Goal: Task Accomplishment & Management: Complete application form

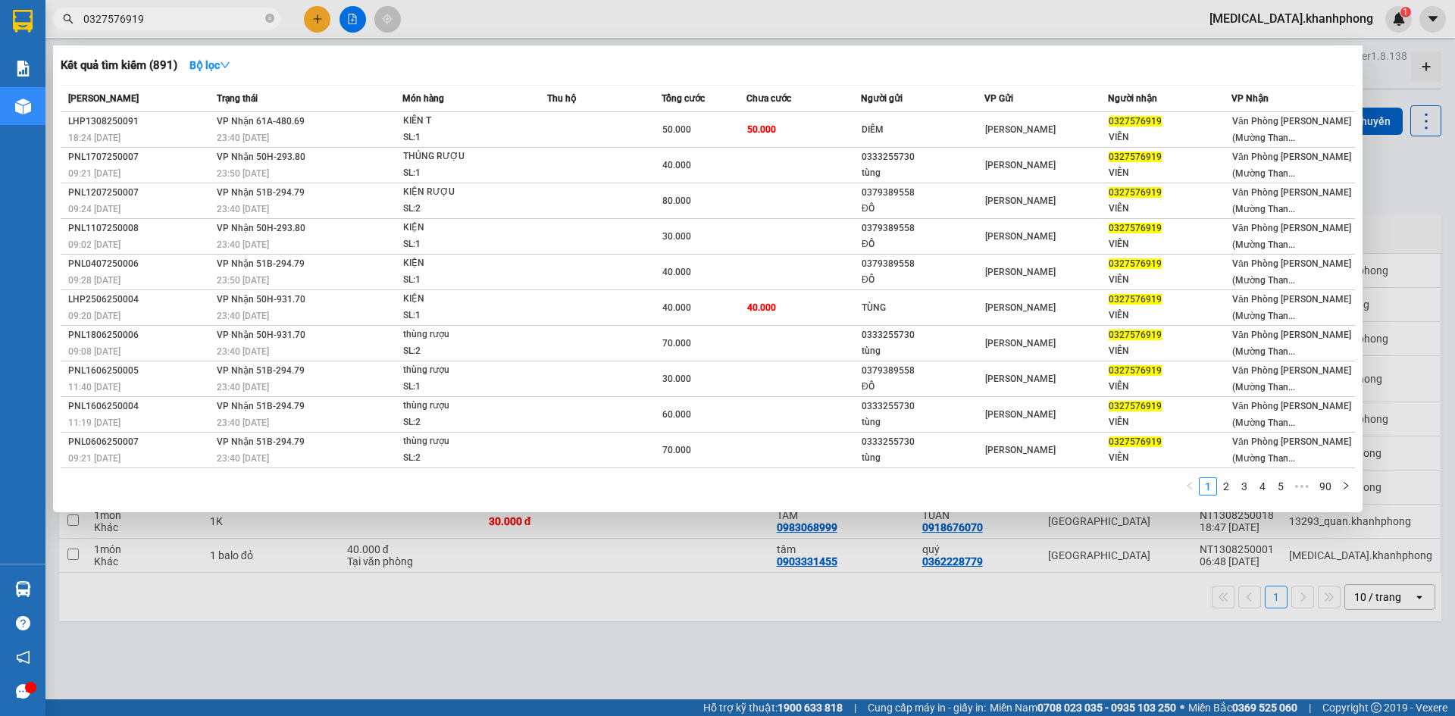
click at [311, 15] on div at bounding box center [727, 358] width 1455 height 716
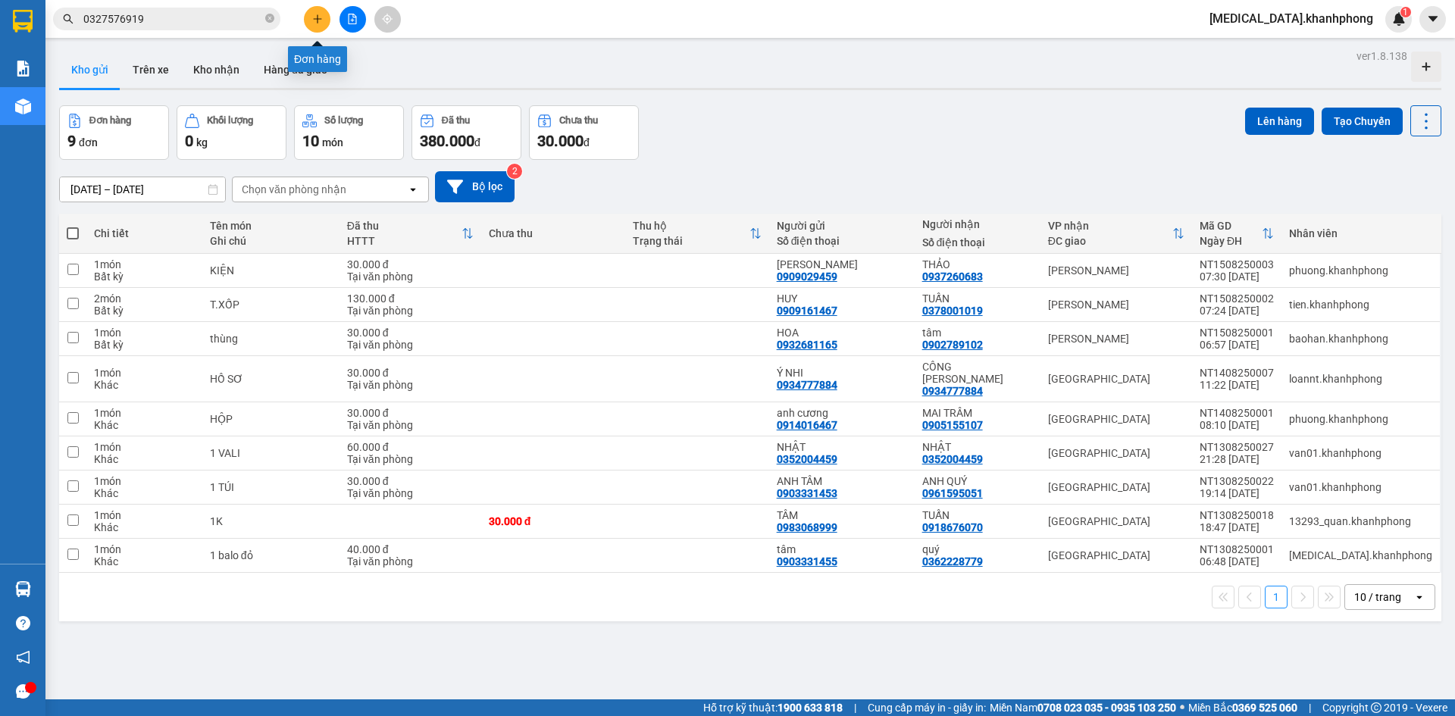
click at [314, 15] on icon "plus" at bounding box center [317, 19] width 11 height 11
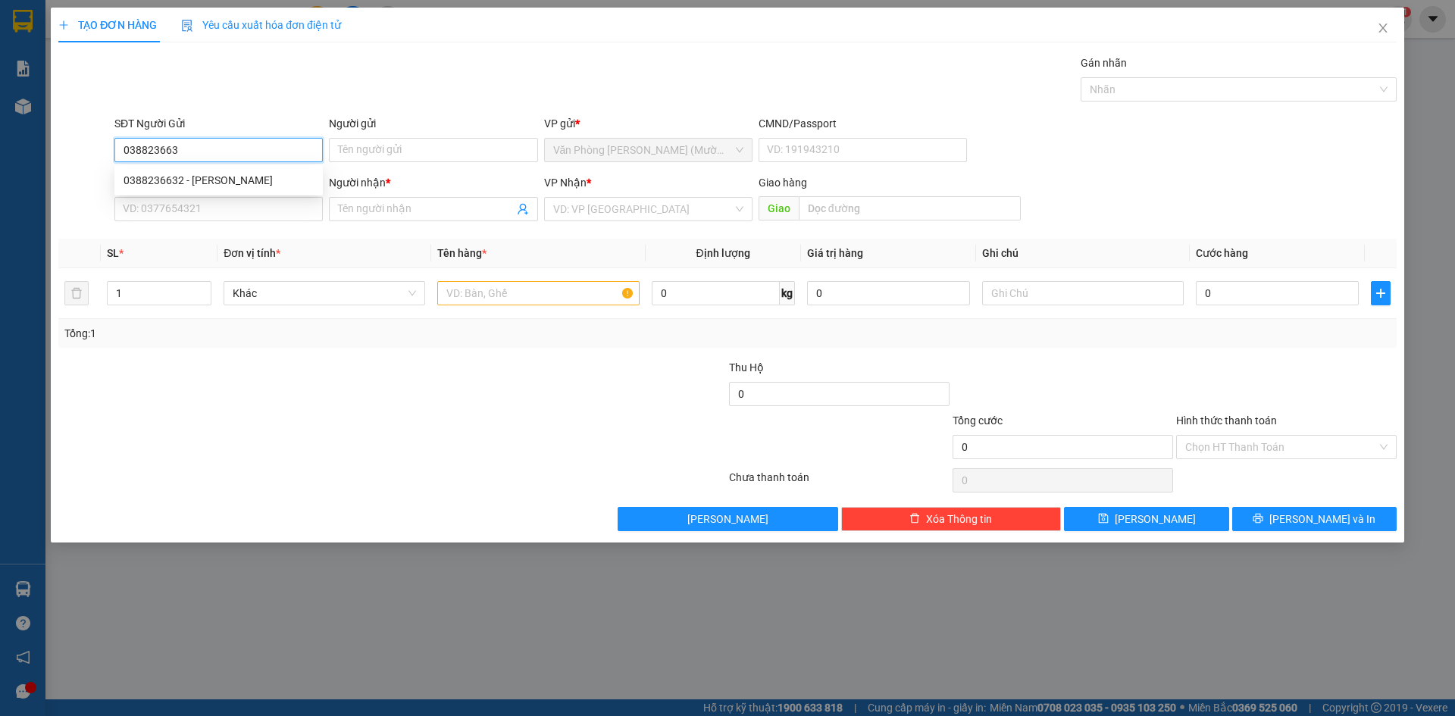
type input "0388236632"
click at [231, 171] on div "0388236632 - [PERSON_NAME]" at bounding box center [218, 180] width 208 height 24
type input "[PERSON_NAME]"
type input "0388236632"
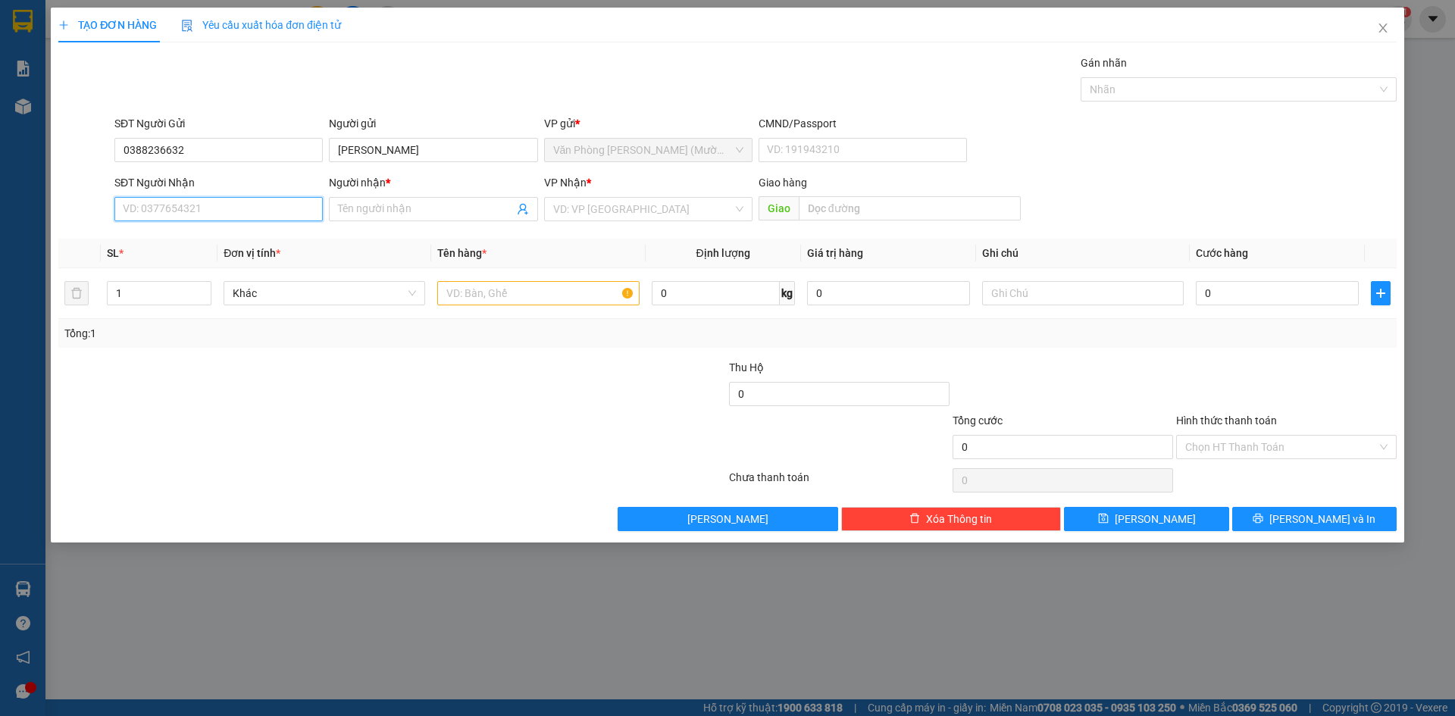
click at [234, 199] on input "SĐT Người Nhận" at bounding box center [218, 209] width 208 height 24
type input "0339994868"
click at [354, 214] on input "Người nhận *" at bounding box center [425, 209] width 175 height 17
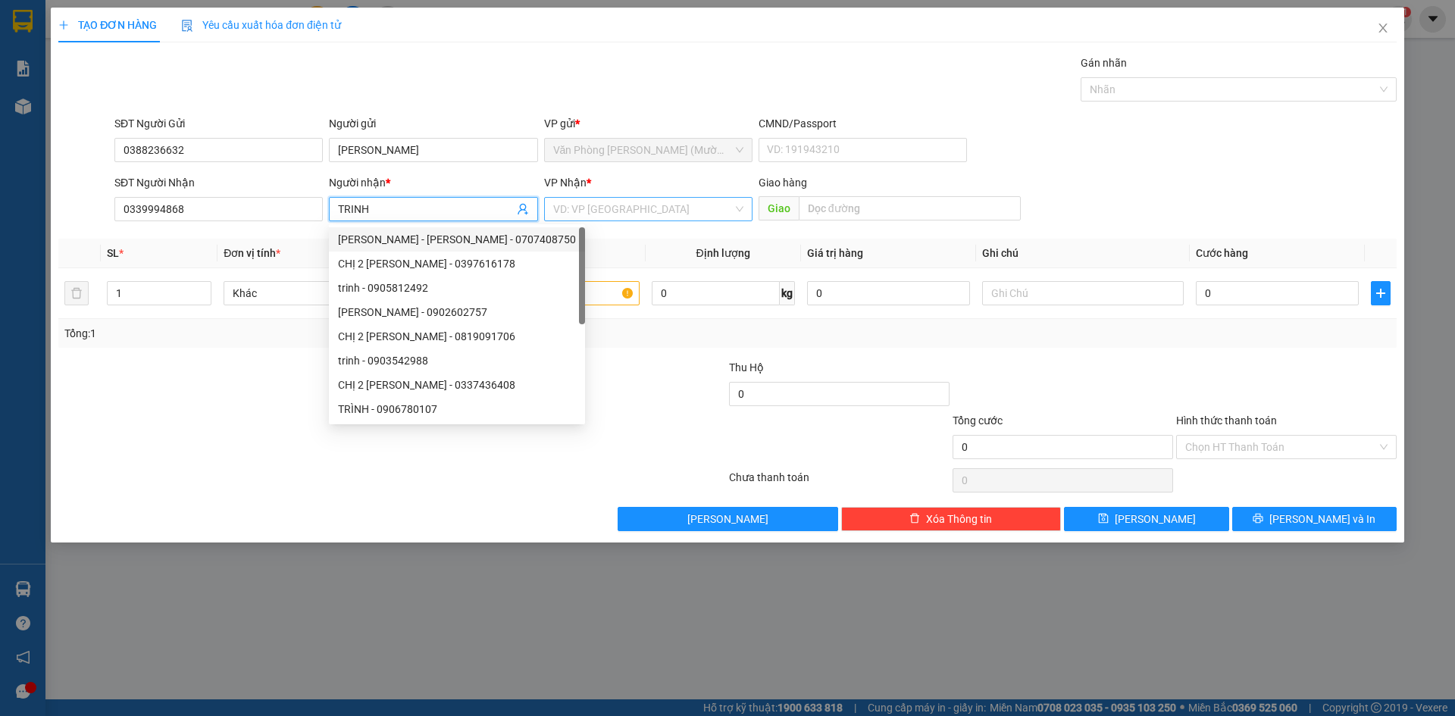
type input "TRINH"
click at [648, 202] on input "search" at bounding box center [643, 209] width 180 height 23
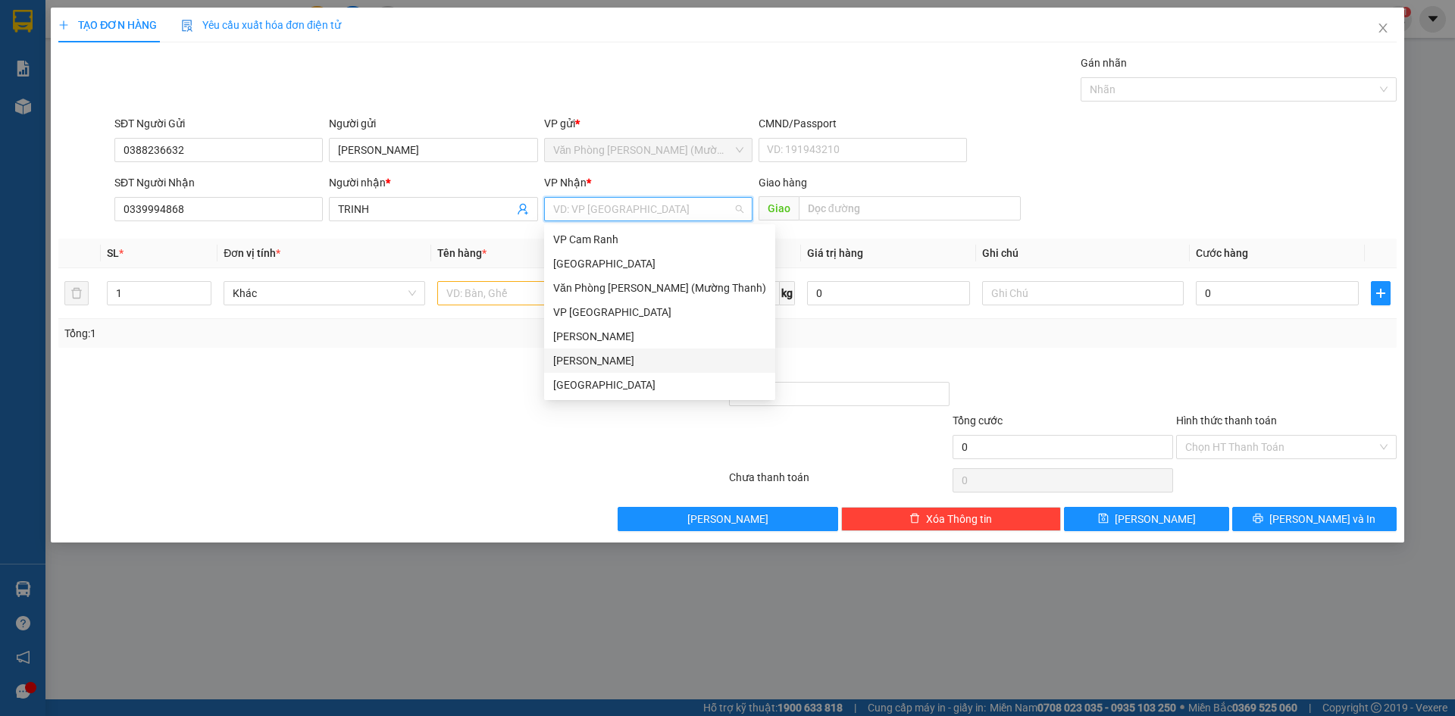
click at [663, 358] on div "[PERSON_NAME]" at bounding box center [659, 360] width 213 height 17
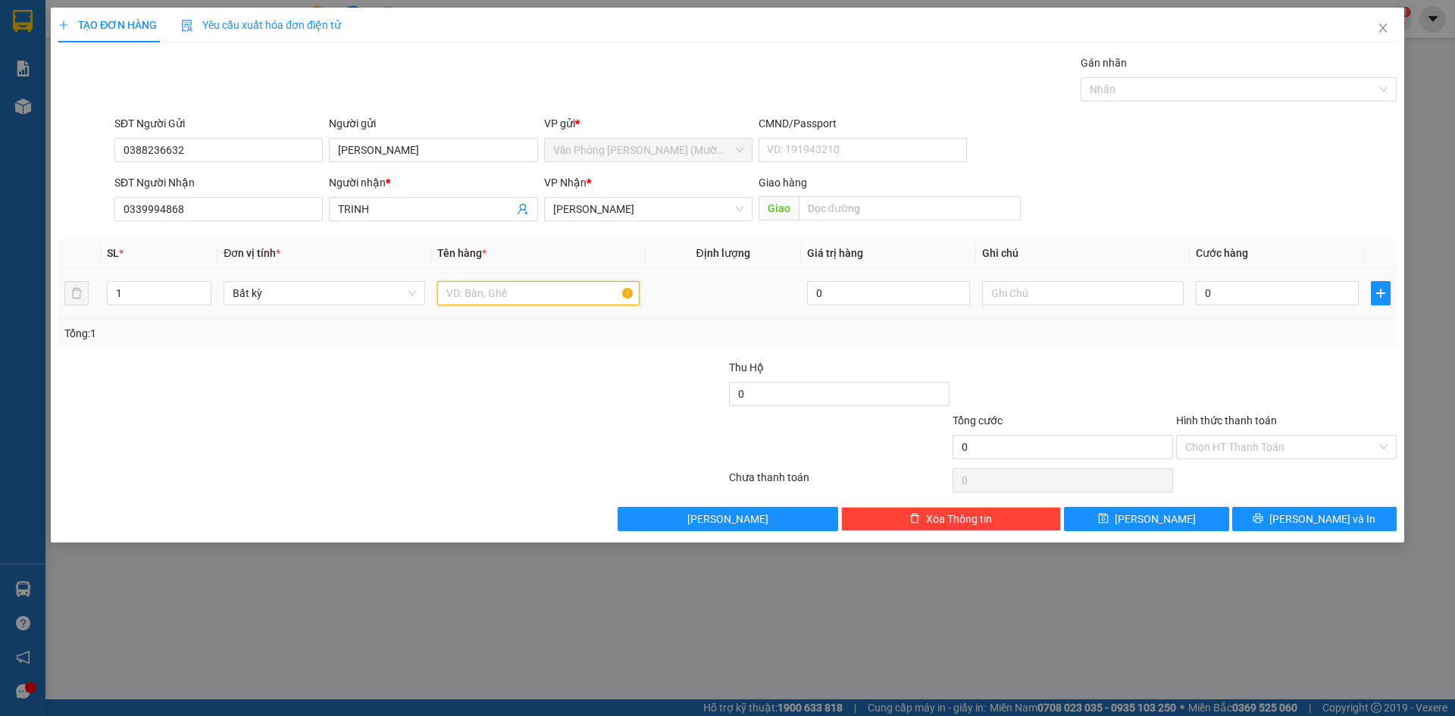
click at [486, 286] on input "text" at bounding box center [538, 293] width 202 height 24
click at [1211, 299] on input "0" at bounding box center [1277, 293] width 163 height 24
type input "5"
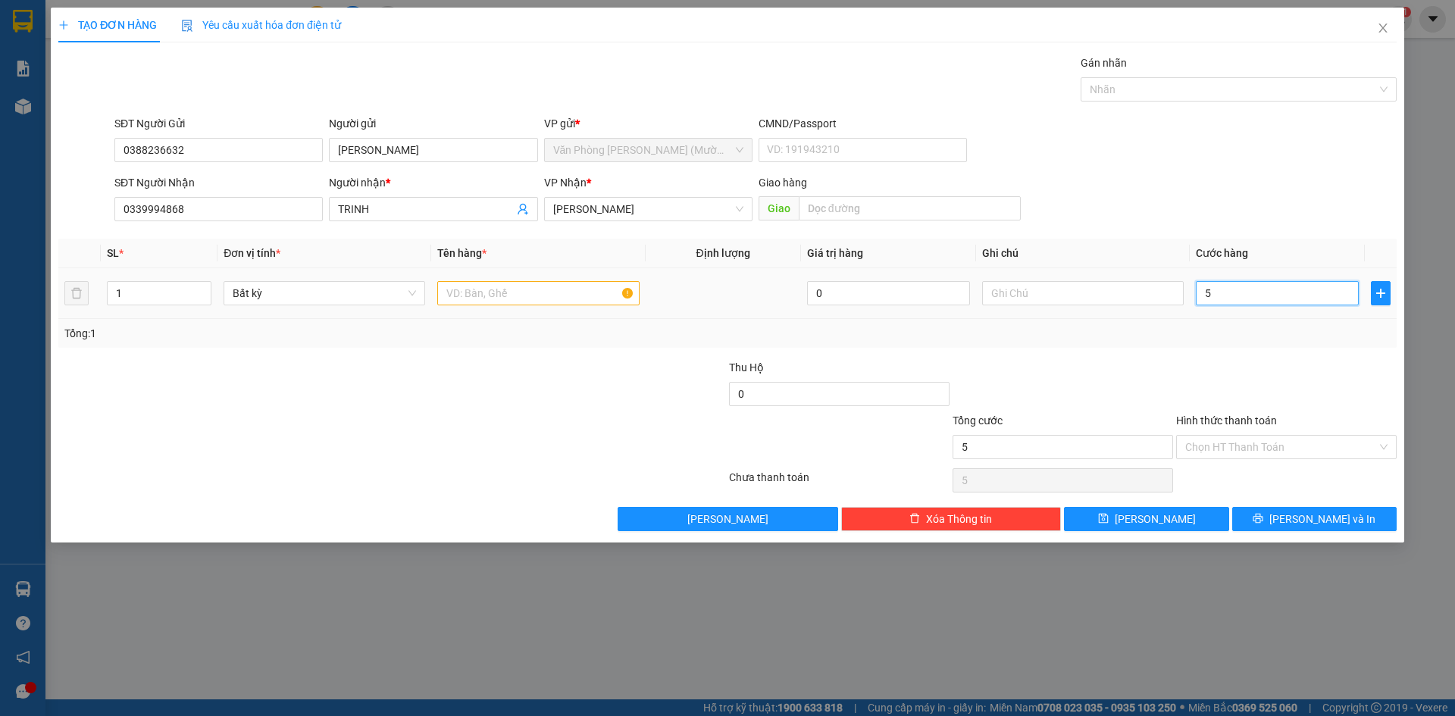
type input "50"
type input "50.000"
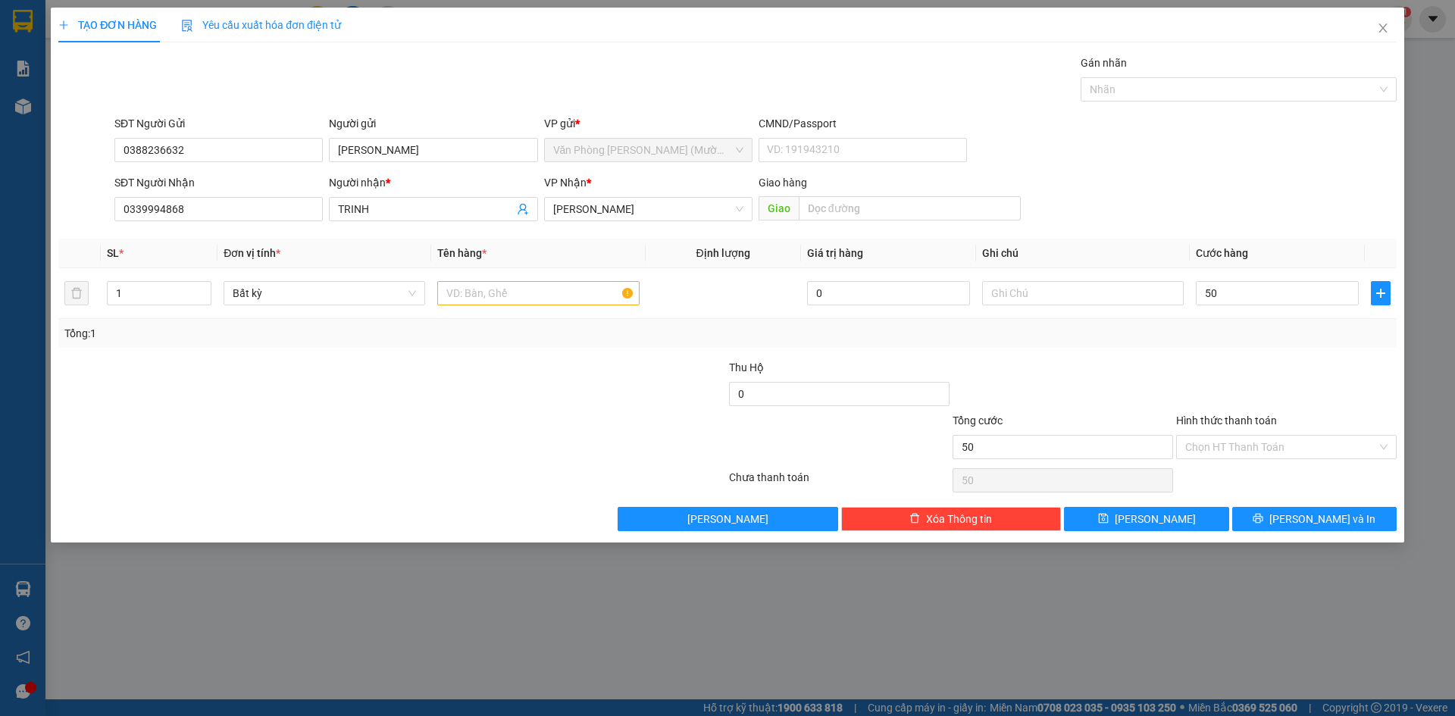
type input "50.000"
click at [1191, 397] on div at bounding box center [1286, 385] width 224 height 53
click at [1273, 522] on button "[PERSON_NAME] và In" at bounding box center [1314, 519] width 164 height 24
click at [516, 293] on input "text" at bounding box center [538, 293] width 202 height 24
type input "1 VÁN MÀU XANH"
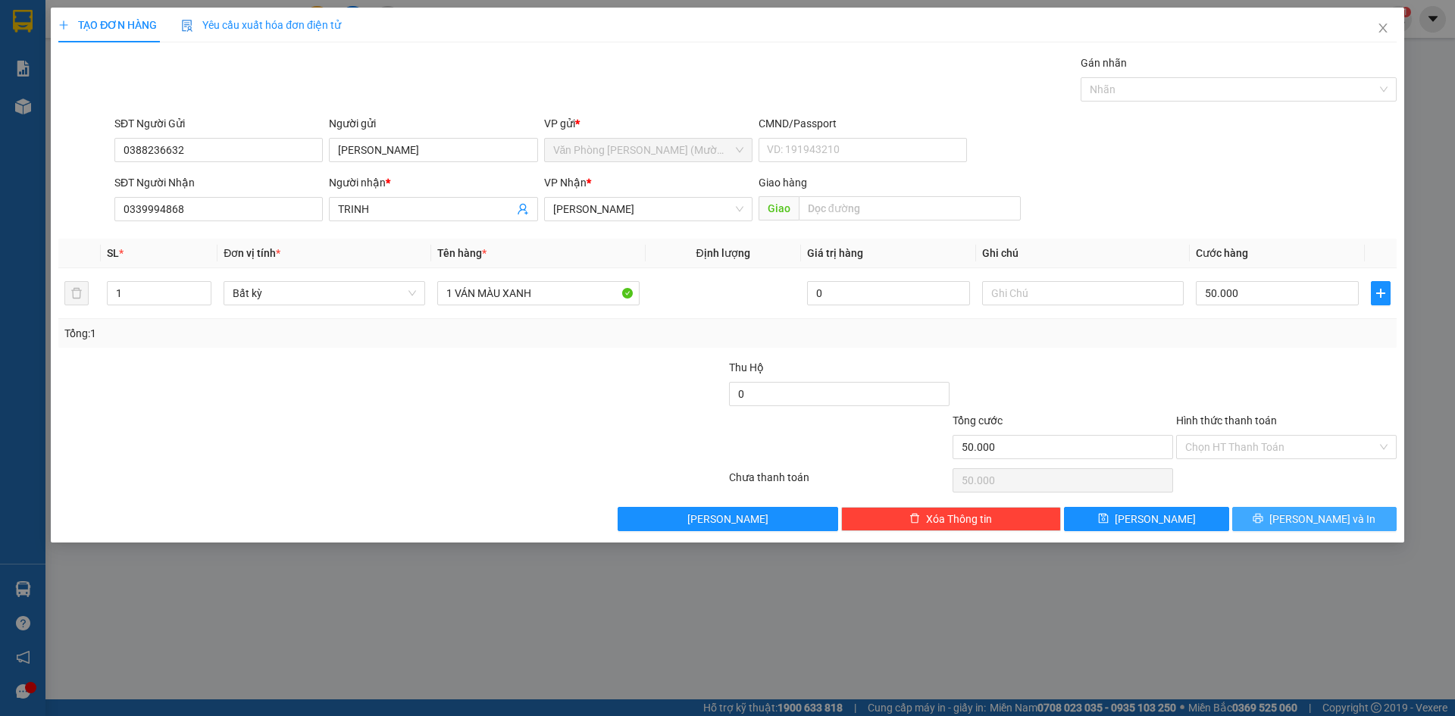
click at [1296, 515] on button "[PERSON_NAME] và In" at bounding box center [1314, 519] width 164 height 24
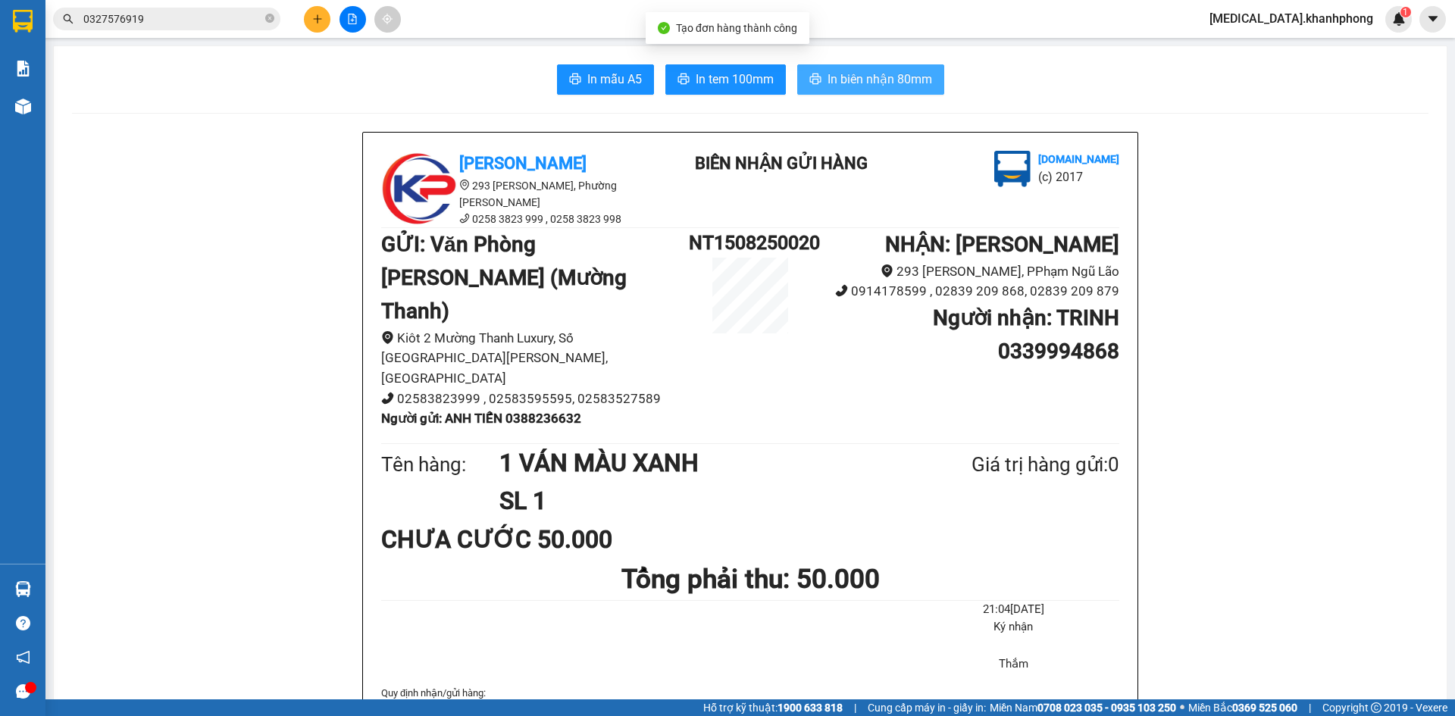
click at [884, 72] on span "In biên nhận 80mm" at bounding box center [879, 79] width 105 height 19
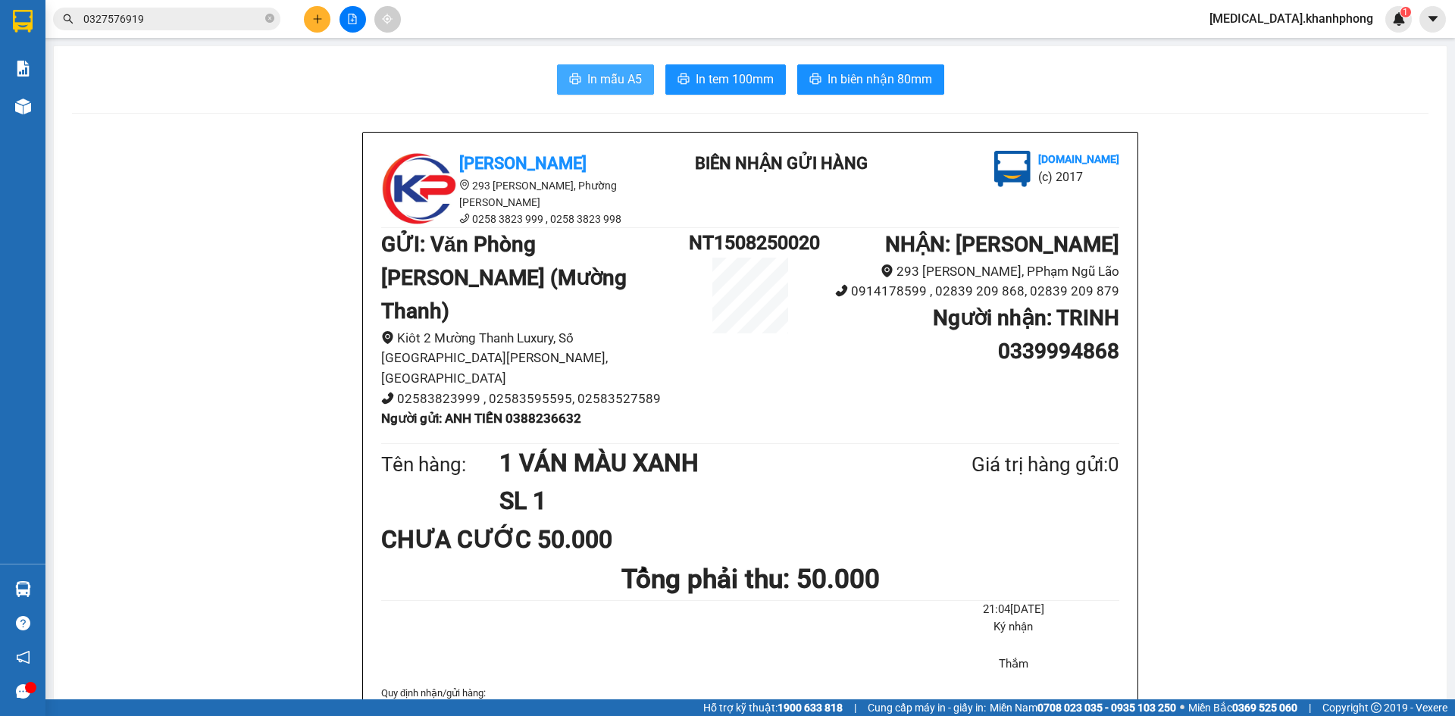
click at [614, 82] on span "In mẫu A5" at bounding box center [614, 79] width 55 height 19
click at [319, 22] on icon "plus" at bounding box center [317, 19] width 11 height 11
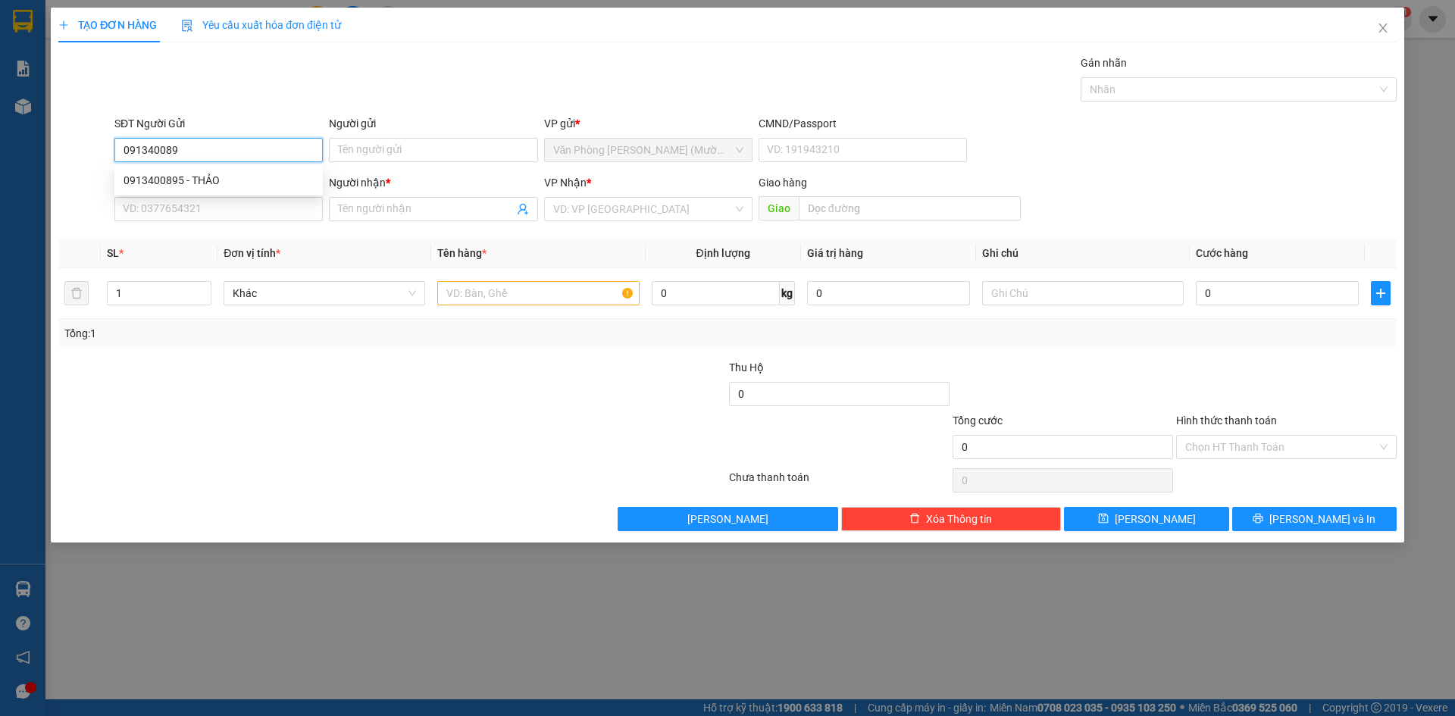
type input "0913400895"
click at [167, 183] on div "0913400895 - THẢO" at bounding box center [218, 180] width 190 height 17
type input "THẢO"
type input "0913400895"
click at [173, 204] on input "SĐT Người Nhận" at bounding box center [218, 209] width 208 height 24
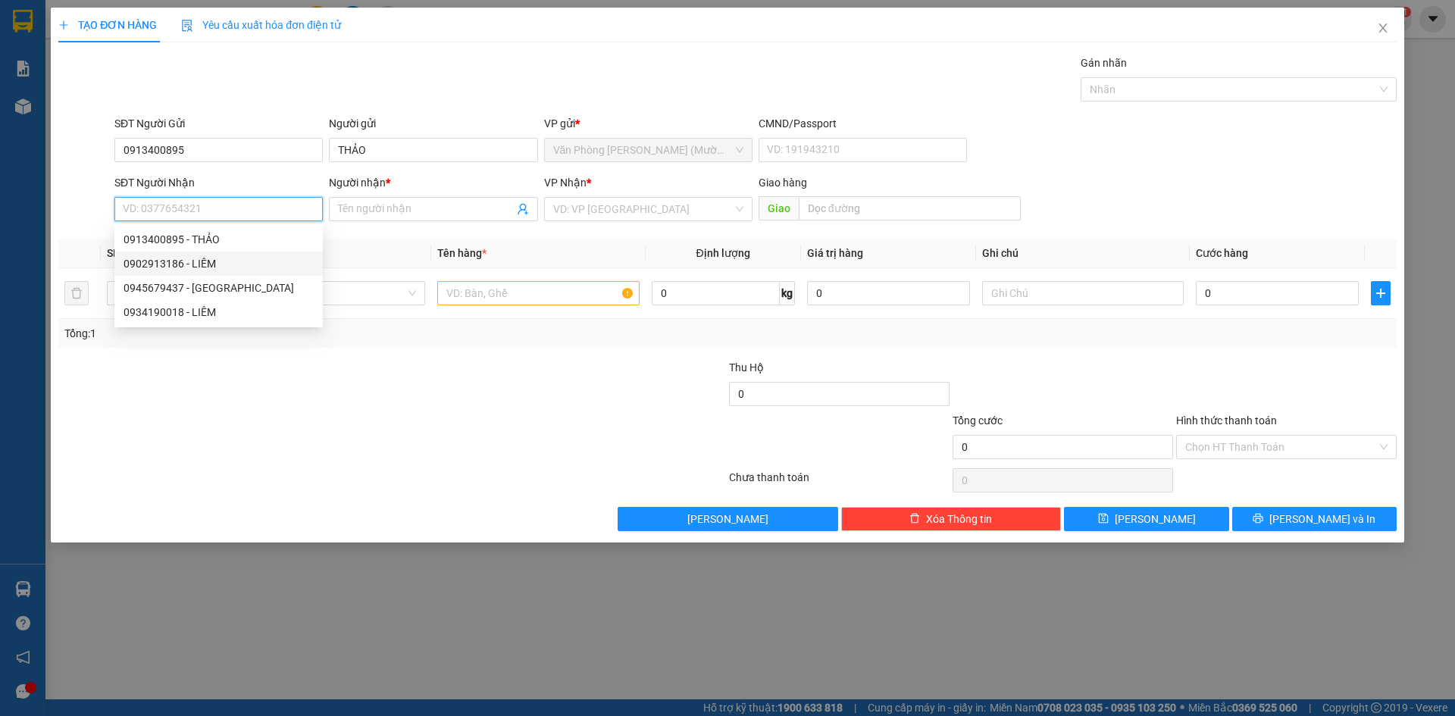
click at [183, 264] on div "0902913186 - LIÊM" at bounding box center [218, 263] width 190 height 17
type input "0902913186"
type input "LIÊM"
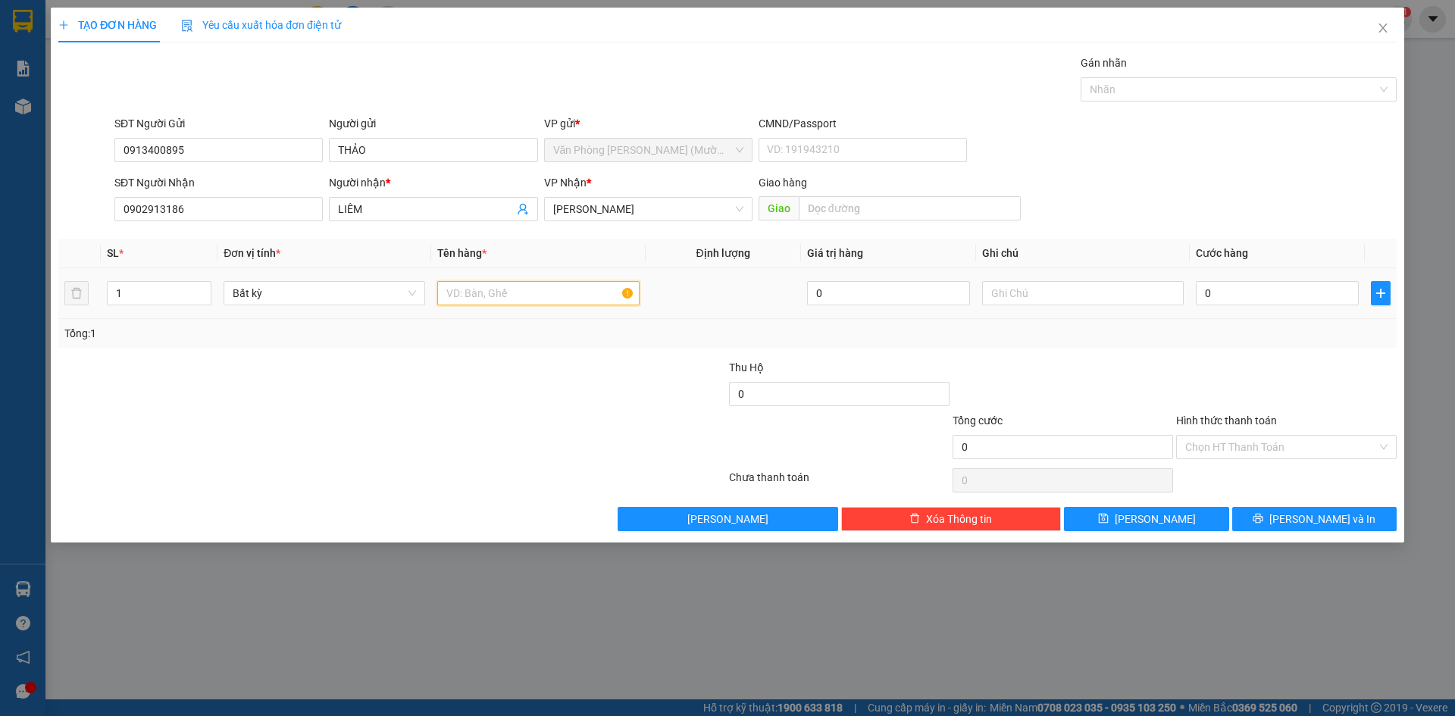
click at [499, 290] on input "text" at bounding box center [538, 293] width 202 height 24
type input "1TG"
click at [1200, 292] on input "0" at bounding box center [1277, 293] width 163 height 24
type input "7"
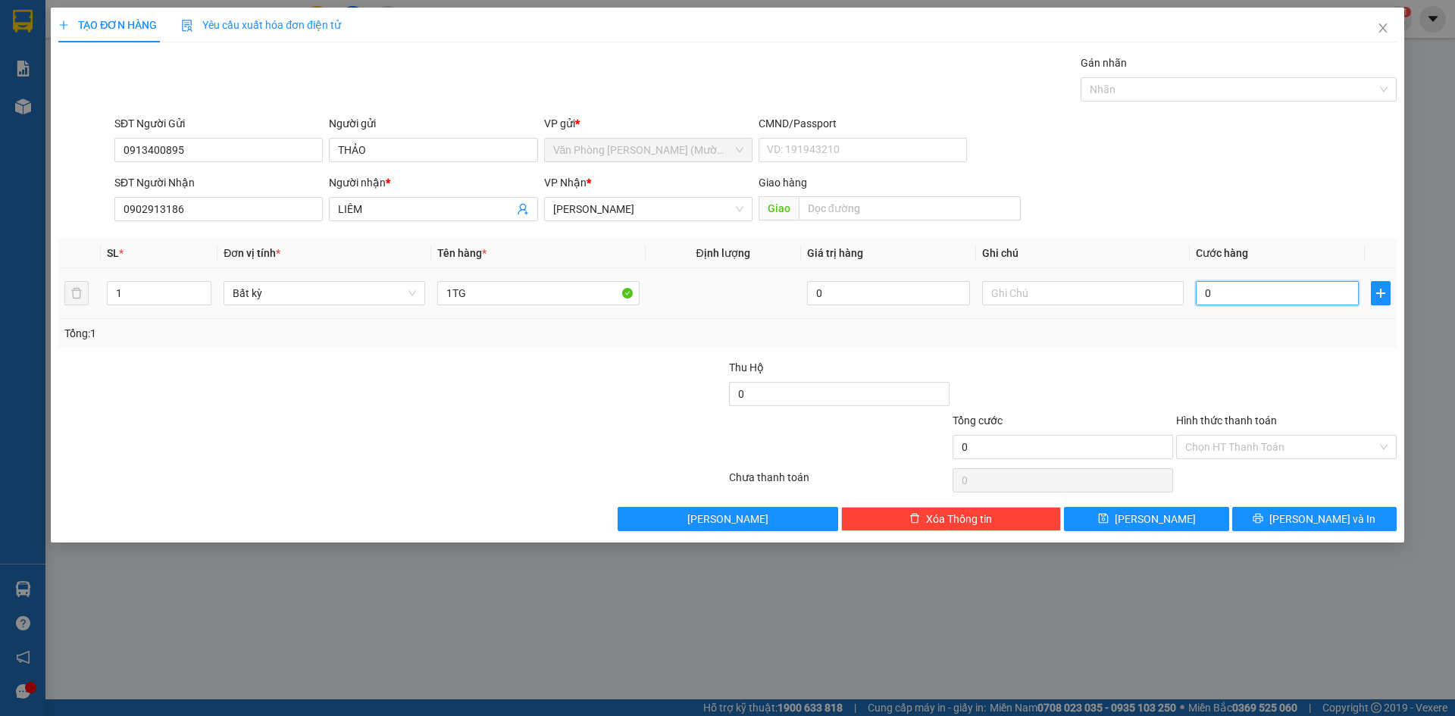
type input "7"
type input "70"
type input "70.000"
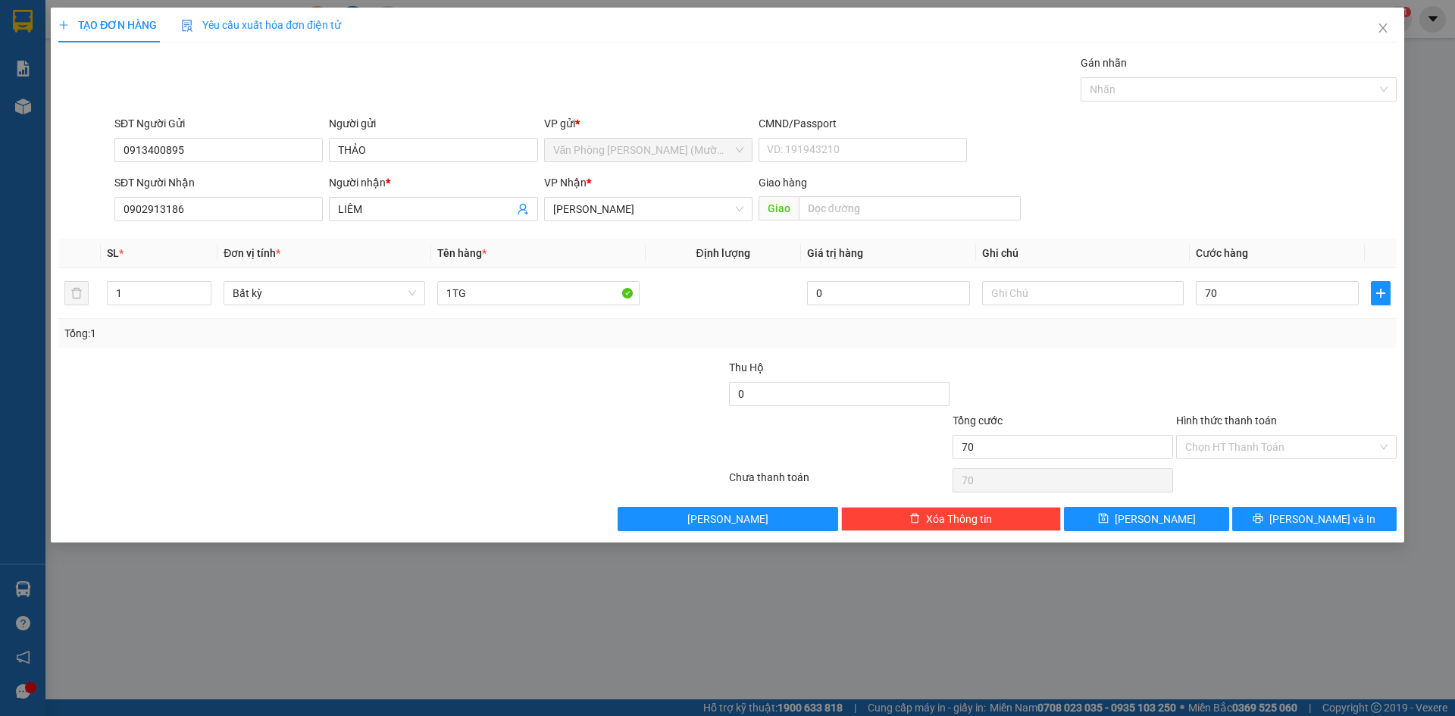
type input "70.000"
click at [1193, 366] on div at bounding box center [1286, 385] width 224 height 53
click at [1236, 446] on input "Hình thức thanh toán" at bounding box center [1281, 447] width 192 height 23
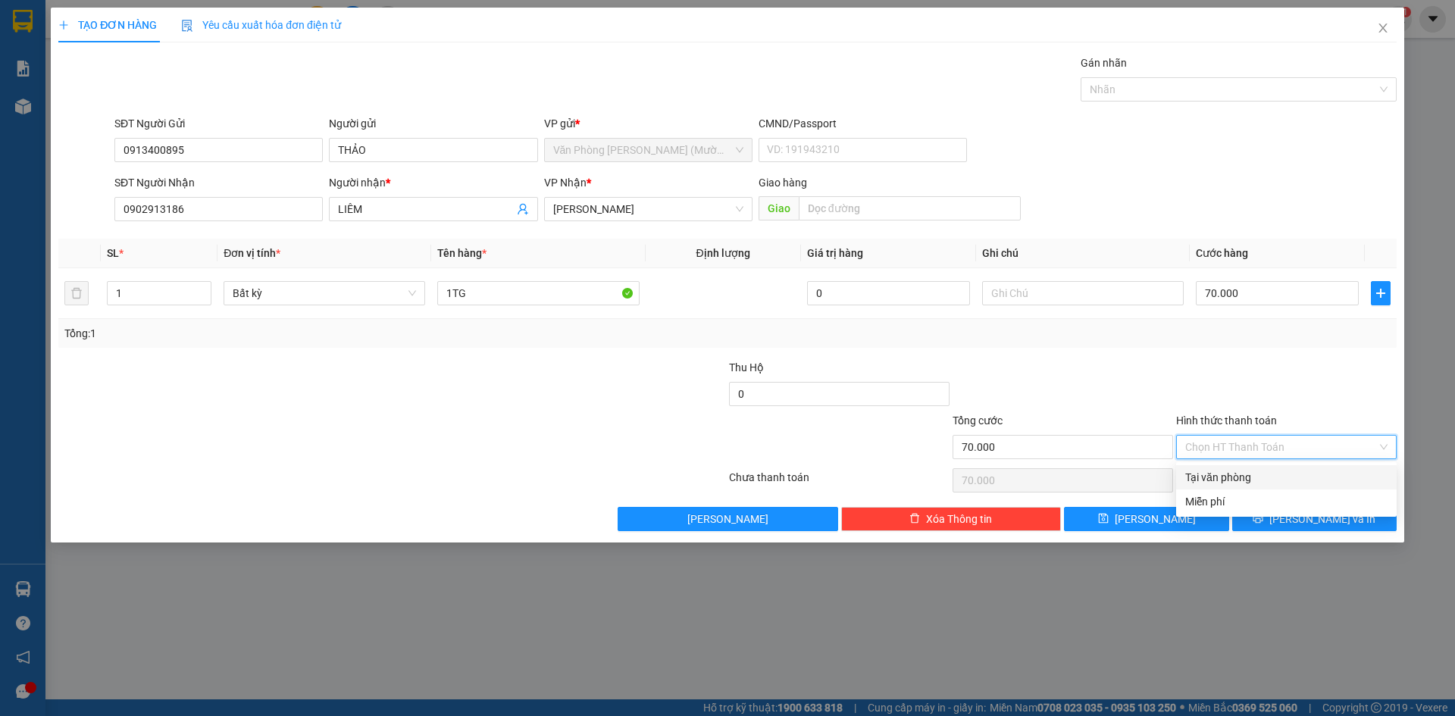
click at [1237, 477] on div "Tại văn phòng" at bounding box center [1286, 477] width 202 height 17
type input "0"
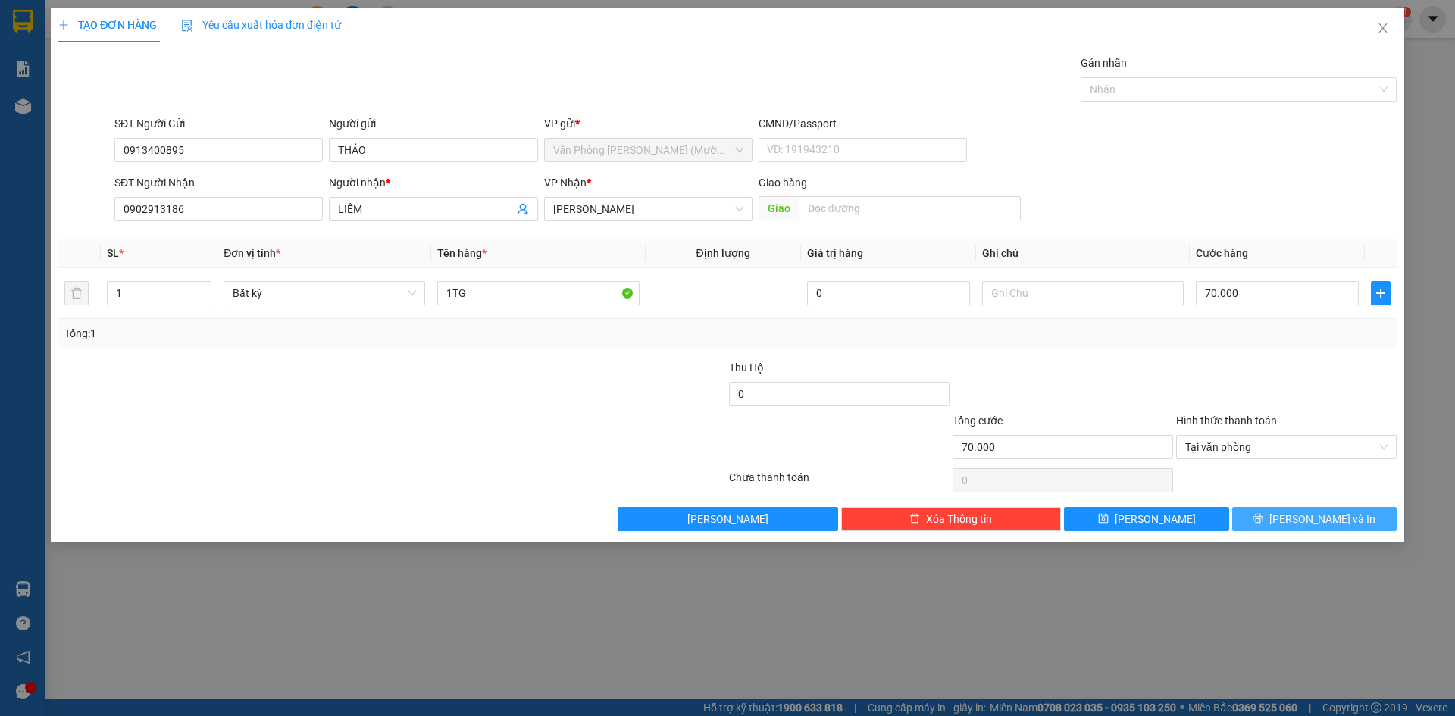
click at [1263, 519] on icon "printer" at bounding box center [1258, 519] width 10 height 10
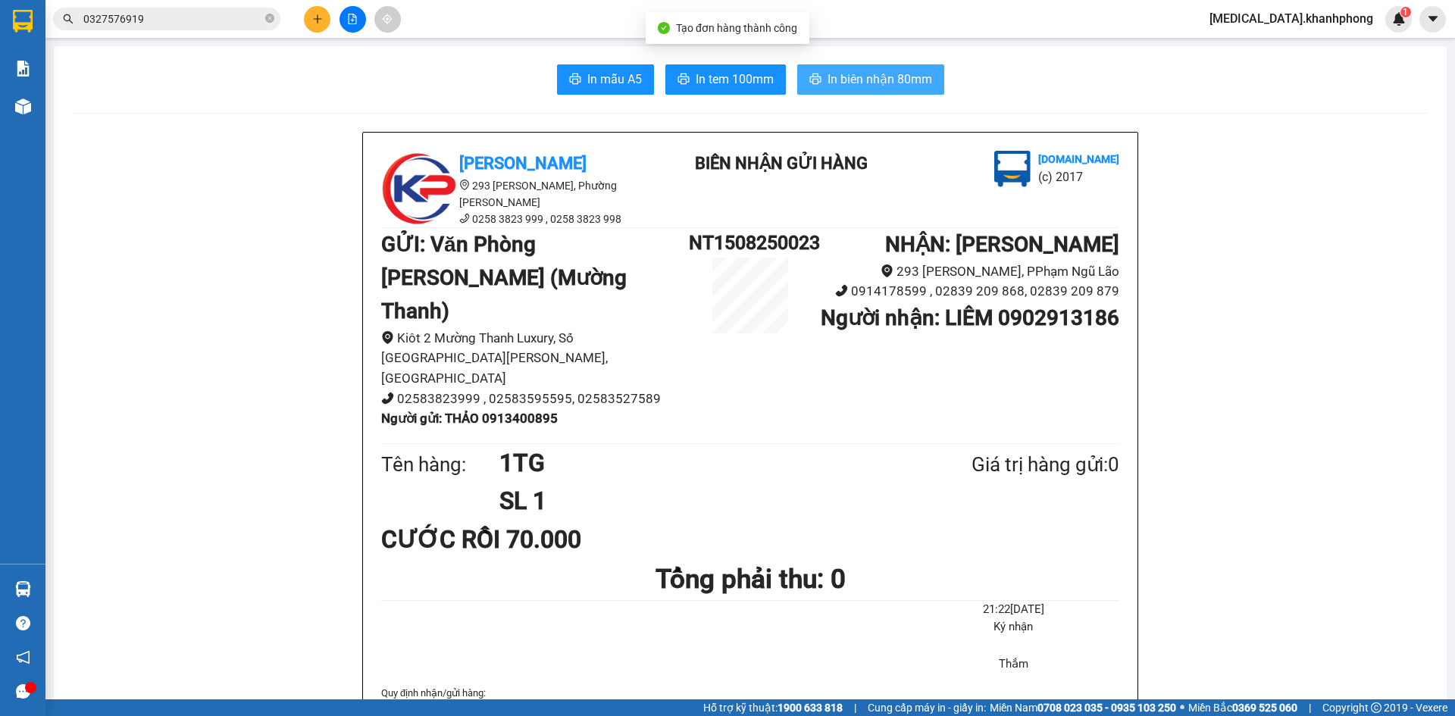
click at [849, 81] on span "In biên nhận 80mm" at bounding box center [879, 79] width 105 height 19
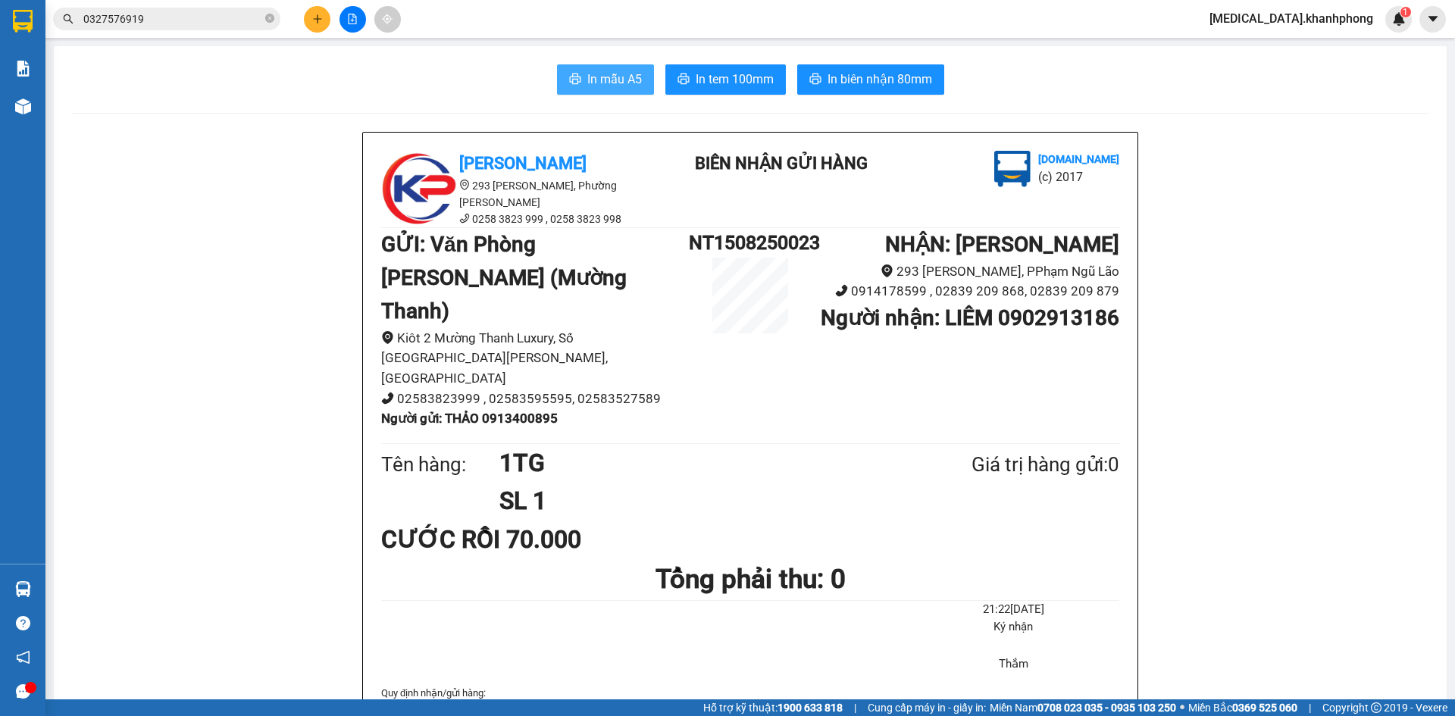
click at [592, 79] on span "In mẫu A5" at bounding box center [614, 79] width 55 height 19
click at [317, 17] on icon "plus" at bounding box center [317, 18] width 1 height 8
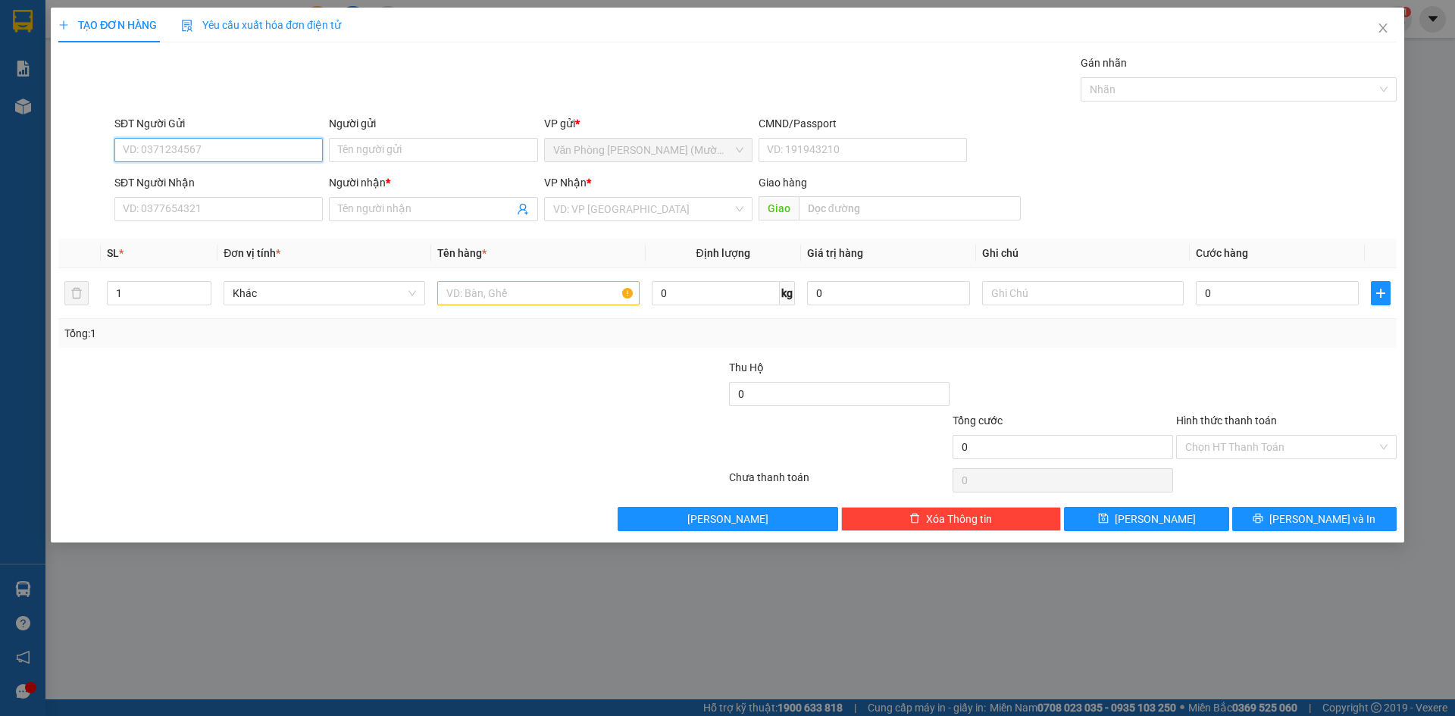
paste input "0934716616"
type input "0934716616"
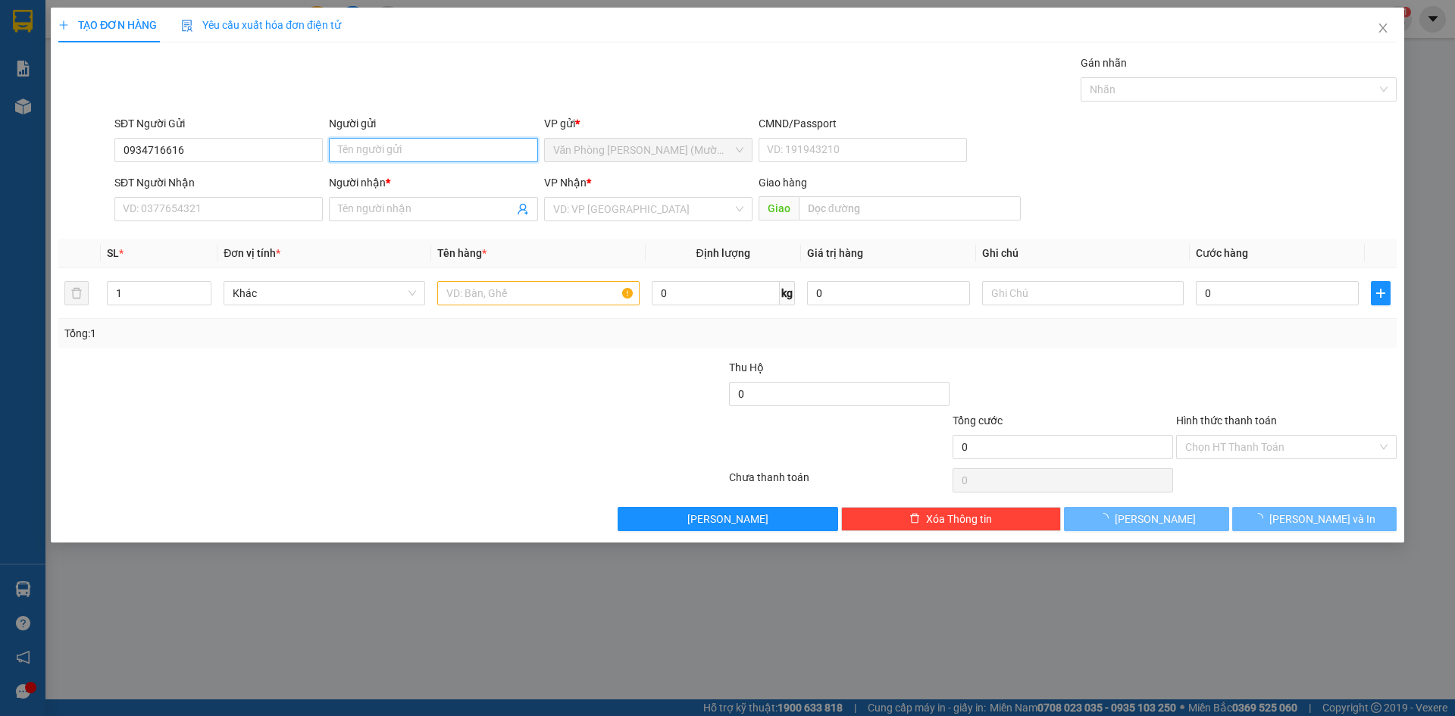
click at [399, 149] on input "Người gửi" at bounding box center [433, 150] width 208 height 24
type input "AHH LỘC"
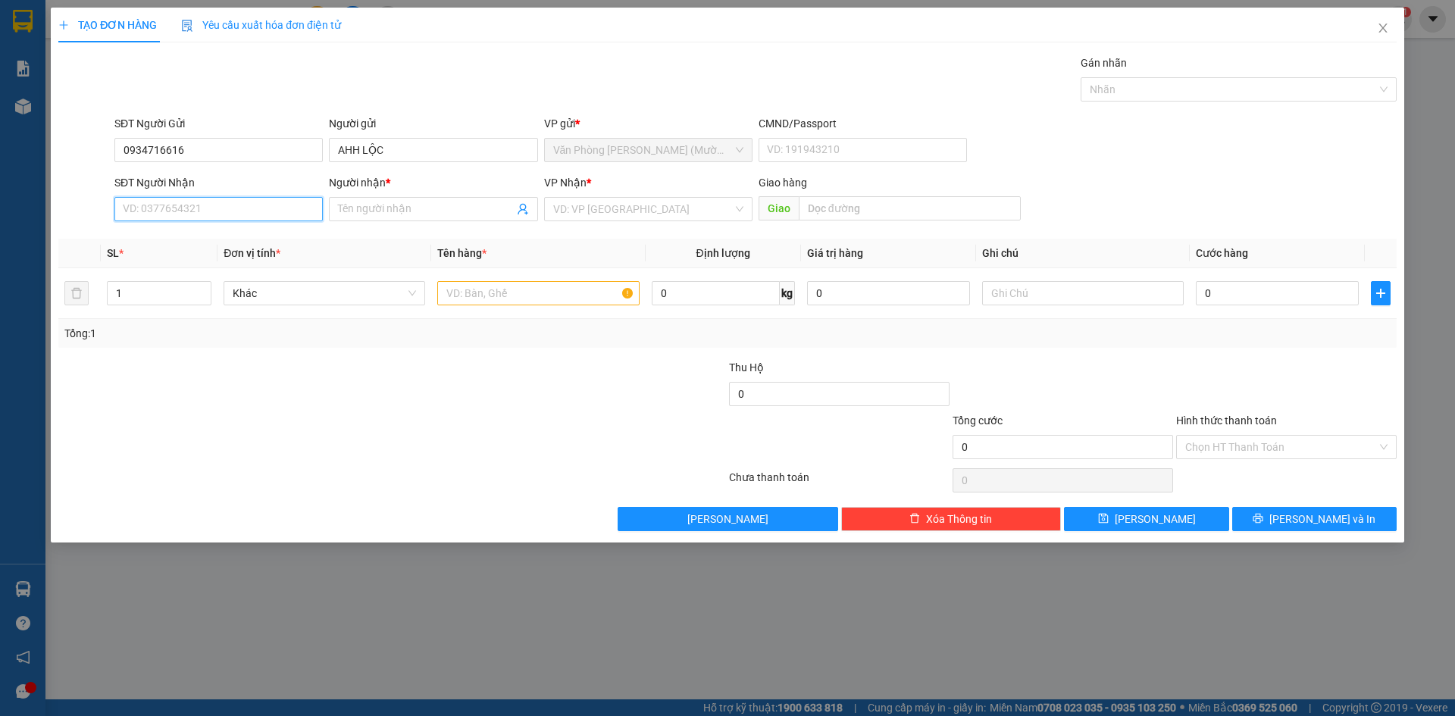
click at [245, 199] on input "SĐT Người Nhận" at bounding box center [218, 209] width 208 height 24
paste input "0934716616"
type input "0934716616"
click at [365, 207] on input "Người nhận *" at bounding box center [425, 209] width 175 height 17
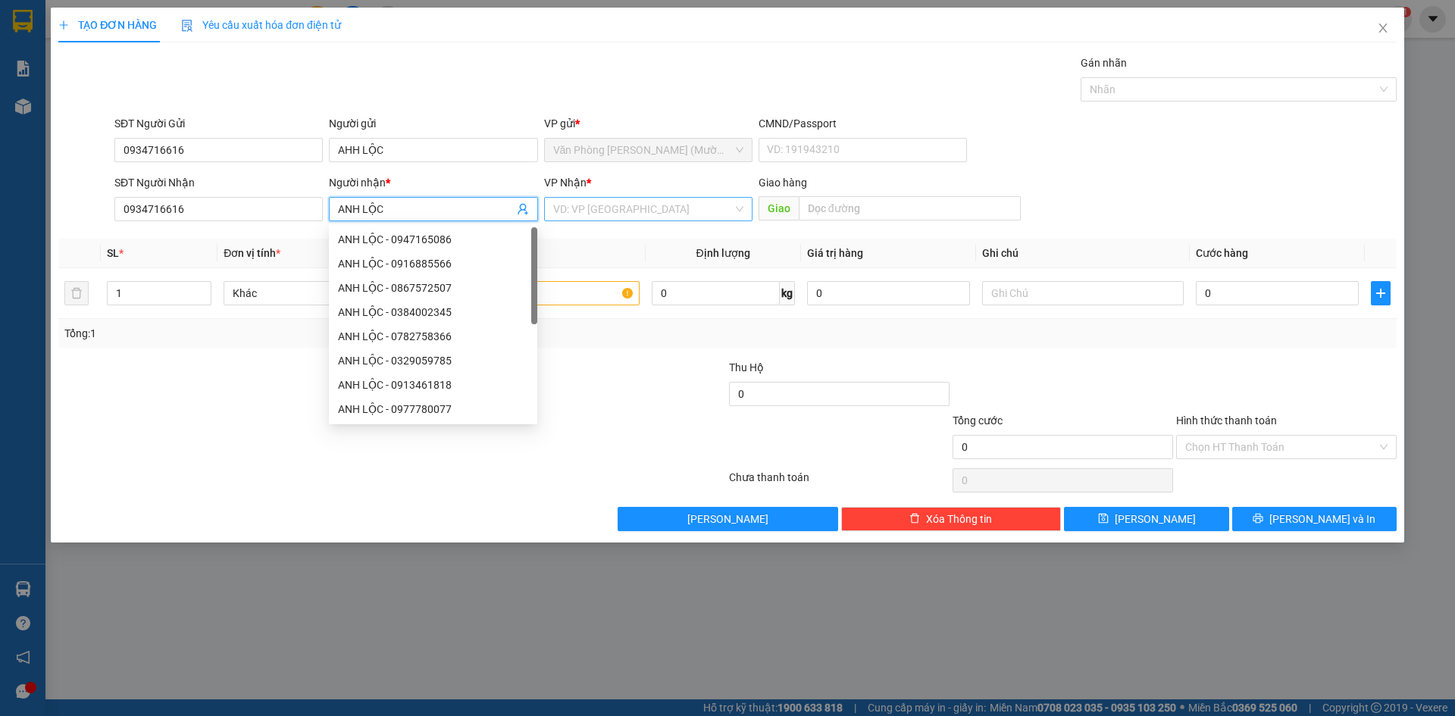
type input "ANH LỘC"
click at [597, 211] on input "search" at bounding box center [643, 209] width 180 height 23
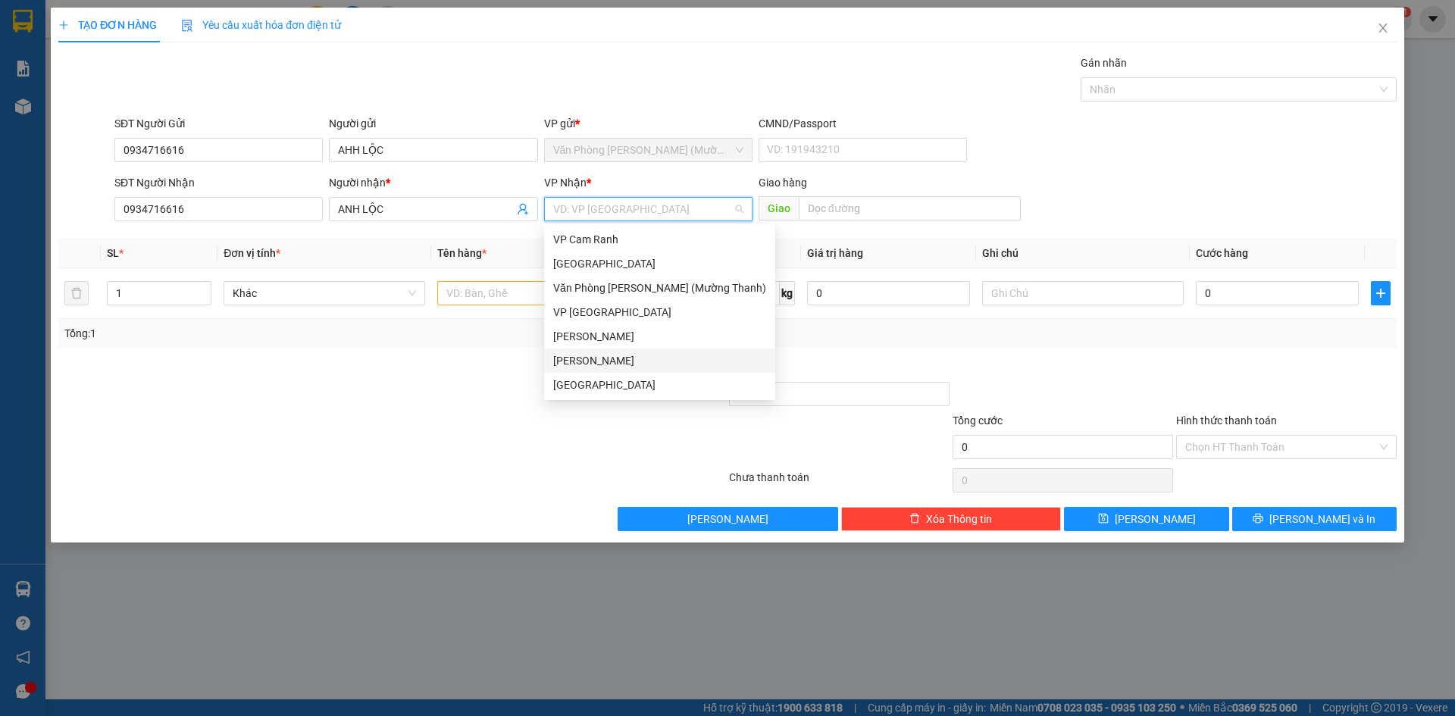
click at [596, 360] on div "[PERSON_NAME]" at bounding box center [659, 360] width 213 height 17
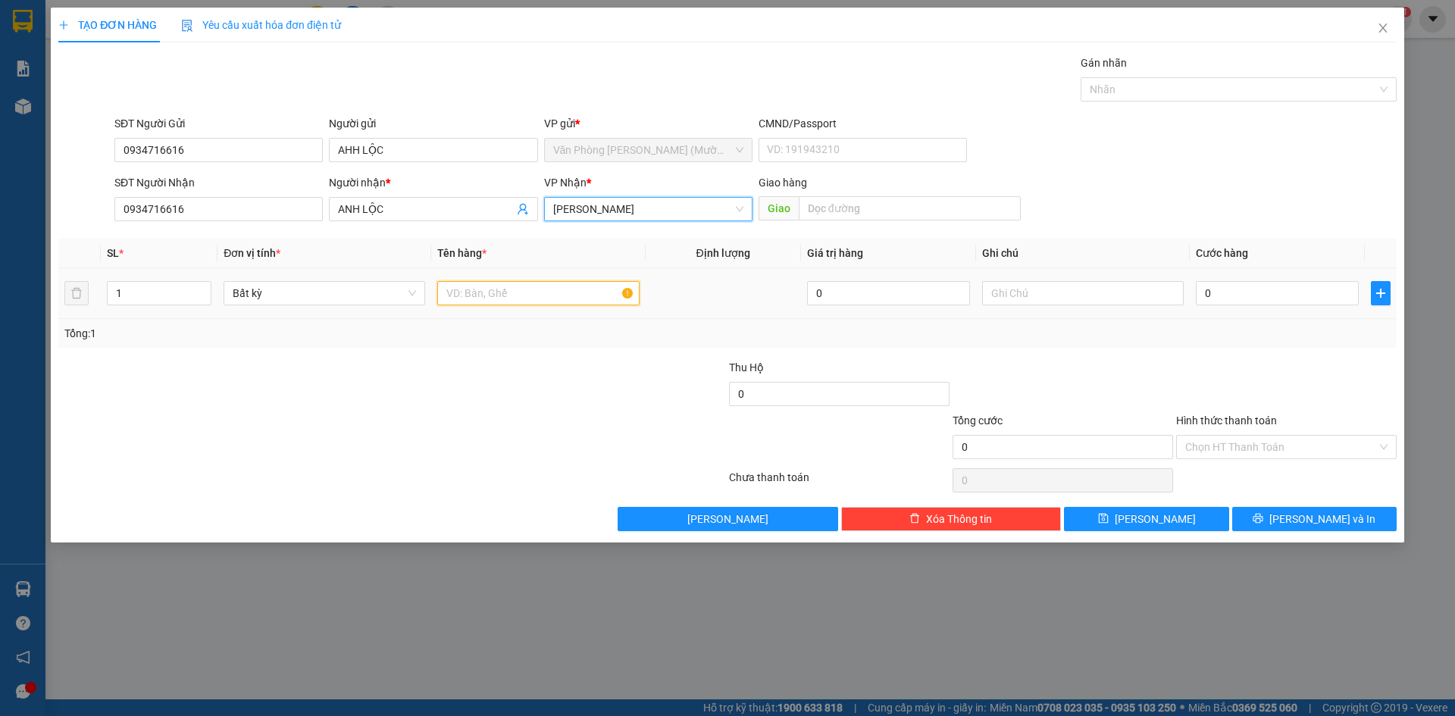
click at [478, 297] on input "text" at bounding box center [538, 293] width 202 height 24
type input "1"
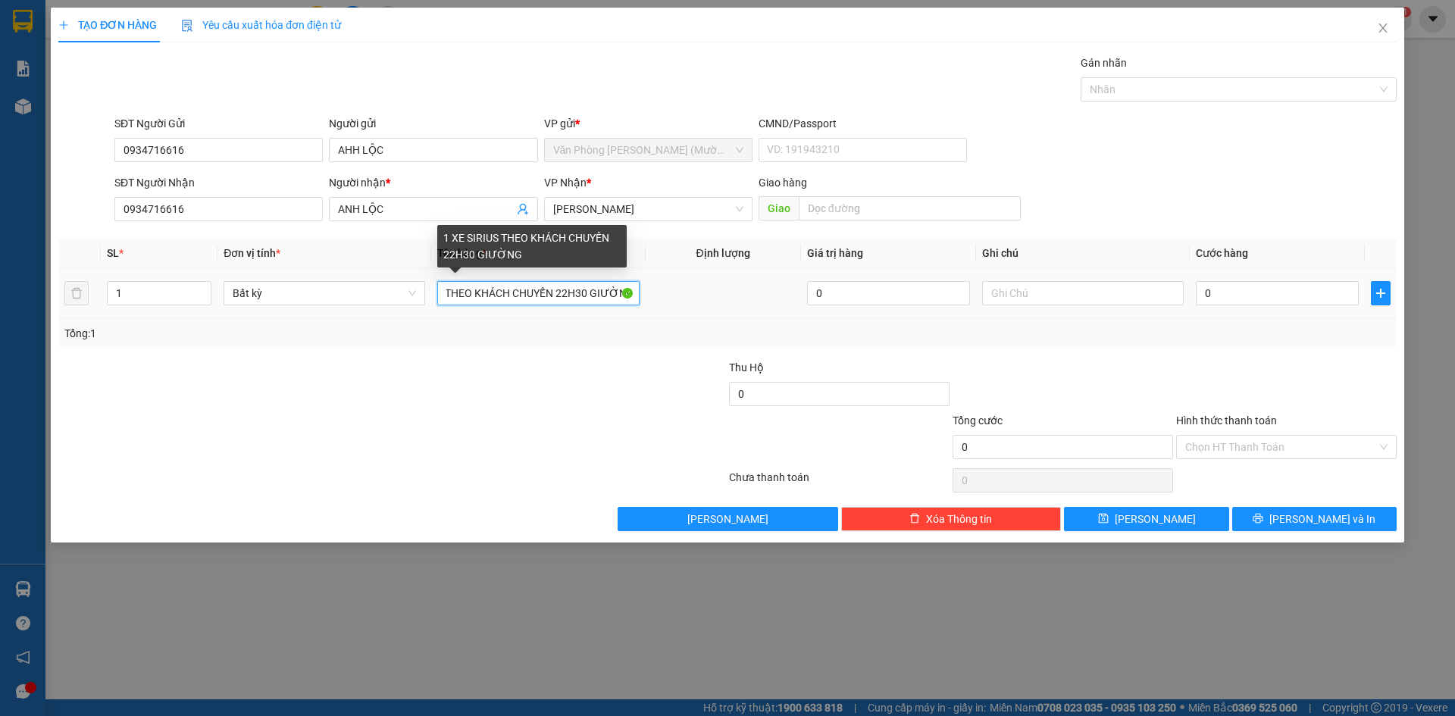
drag, startPoint x: 614, startPoint y: 289, endPoint x: 624, endPoint y: 289, distance: 10.6
click at [624, 289] on input "1 XE SIRIUS THEO KHÁCH CHUYẾN 22H30 GIƯỜNG" at bounding box center [538, 293] width 202 height 24
click at [592, 296] on input "1 XE SIRIUS THEO KHÁCH CHUYẾN 22H30 GIƯỜNG" at bounding box center [538, 293] width 202 height 24
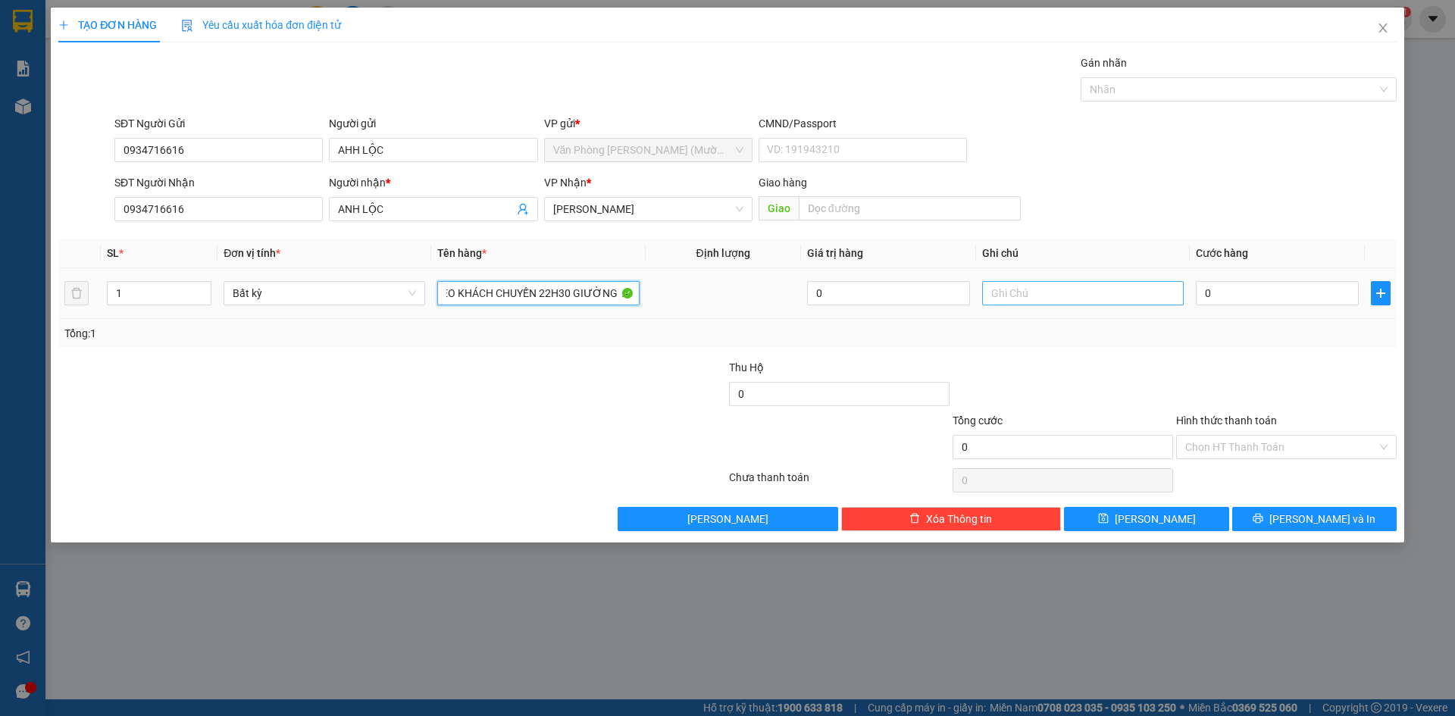
type input "1 XE SIRIUS THEO KHÁCH CHUYẾN 22H30 GIƯỜNG A7"
click at [1015, 295] on input "text" at bounding box center [1083, 293] width 202 height 24
type input "BIỂN SỐ"
click at [1203, 293] on input "0" at bounding box center [1277, 293] width 163 height 24
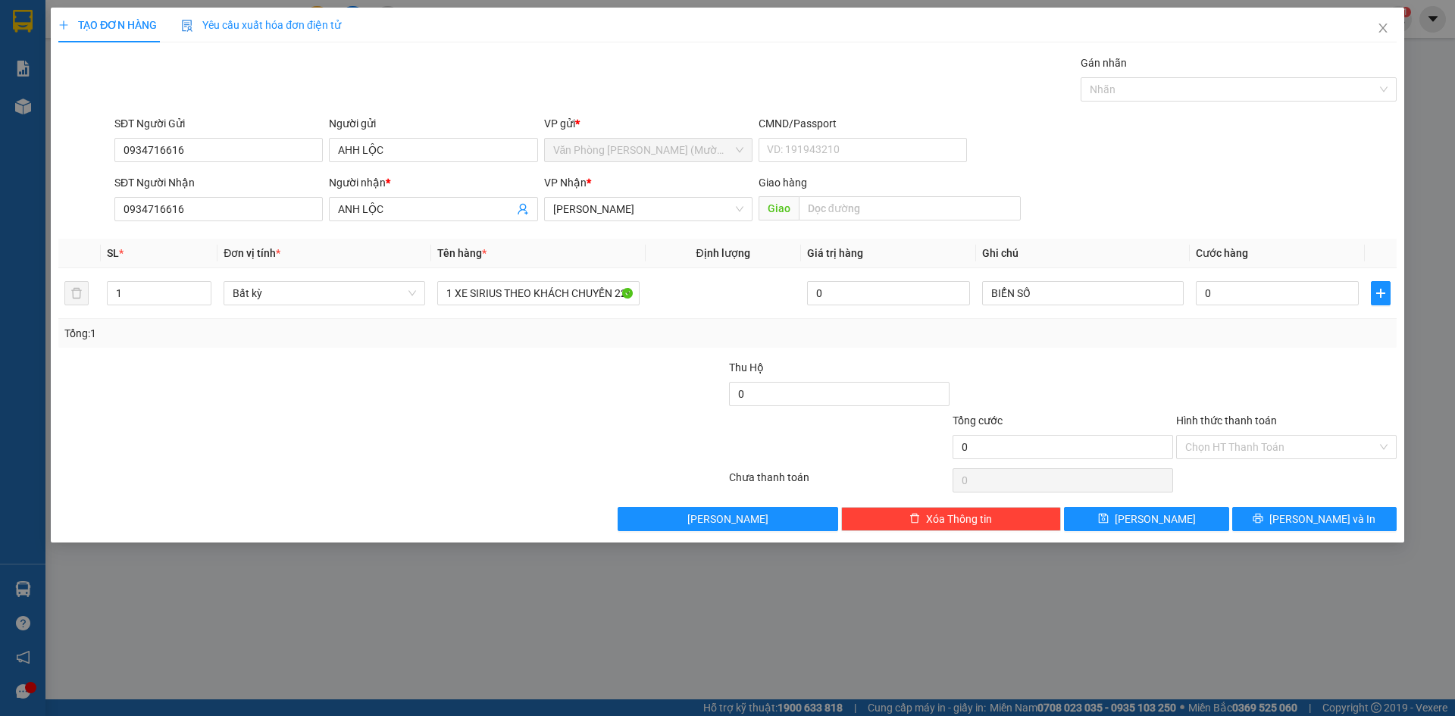
click at [1127, 389] on div at bounding box center [1063, 385] width 224 height 53
click at [1208, 297] on input "0" at bounding box center [1277, 293] width 163 height 24
click at [1248, 366] on div at bounding box center [1286, 385] width 224 height 53
click at [1209, 289] on input "0" at bounding box center [1277, 293] width 163 height 24
click at [1105, 300] on input "BIỂN SỐ" at bounding box center [1083, 293] width 202 height 24
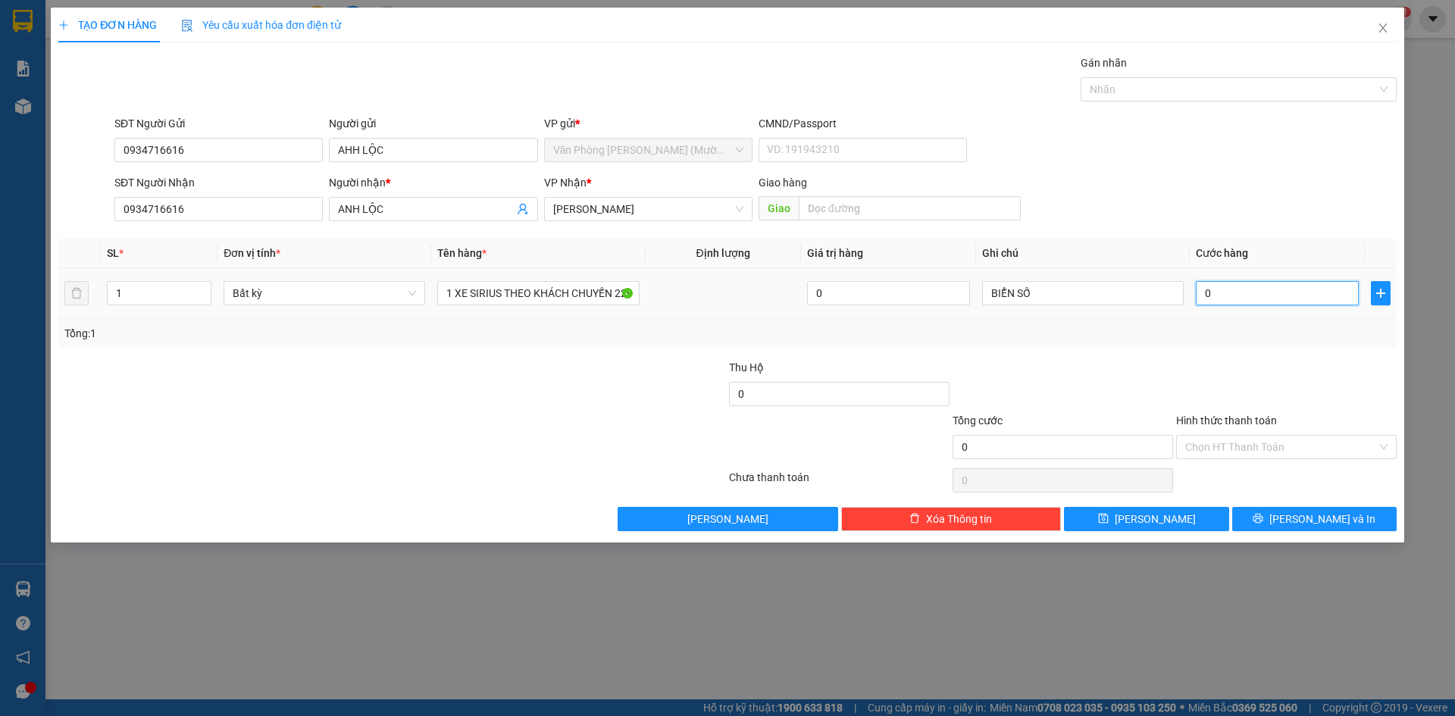
click at [1201, 294] on input "0" at bounding box center [1277, 293] width 163 height 24
click at [1201, 343] on div "Tổng: 1" at bounding box center [727, 333] width 1338 height 29
click at [1202, 295] on input "0" at bounding box center [1277, 293] width 163 height 24
type input "3"
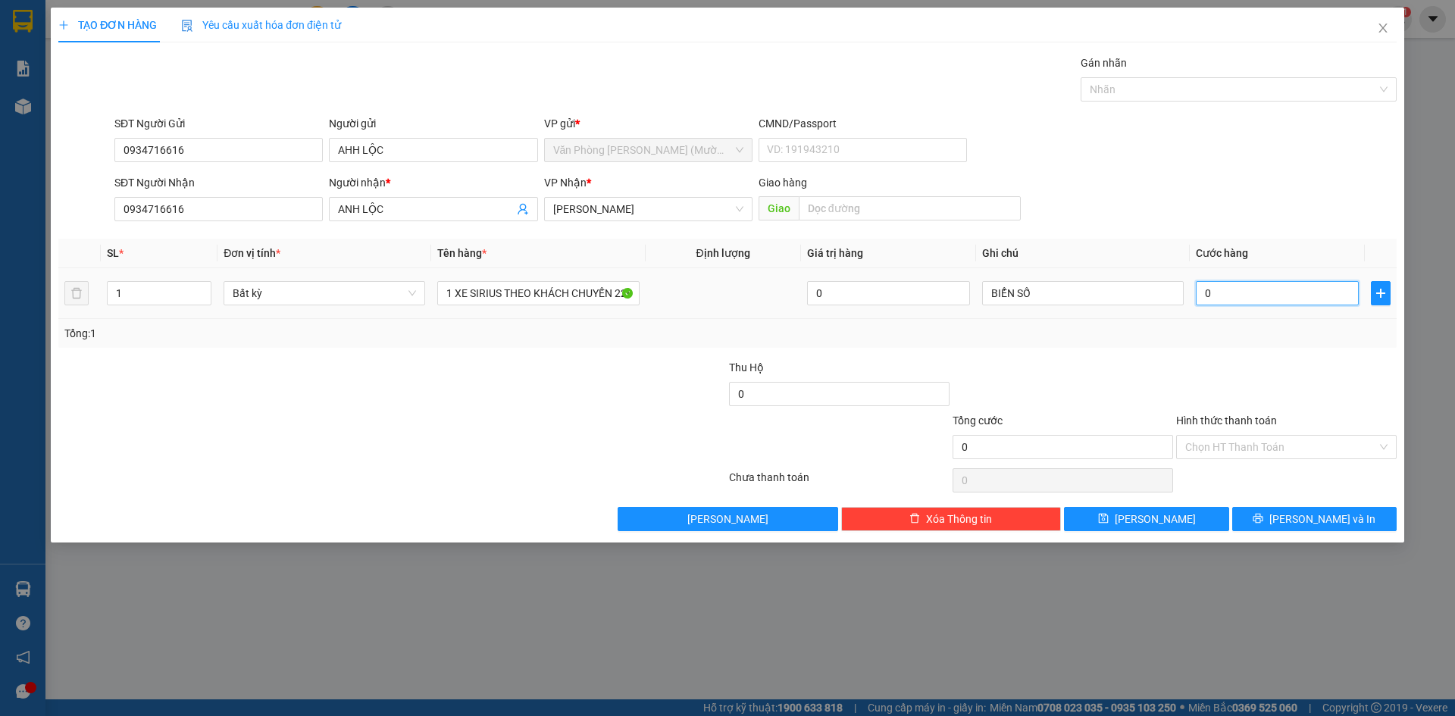
type input "3"
type input "35"
type input "350"
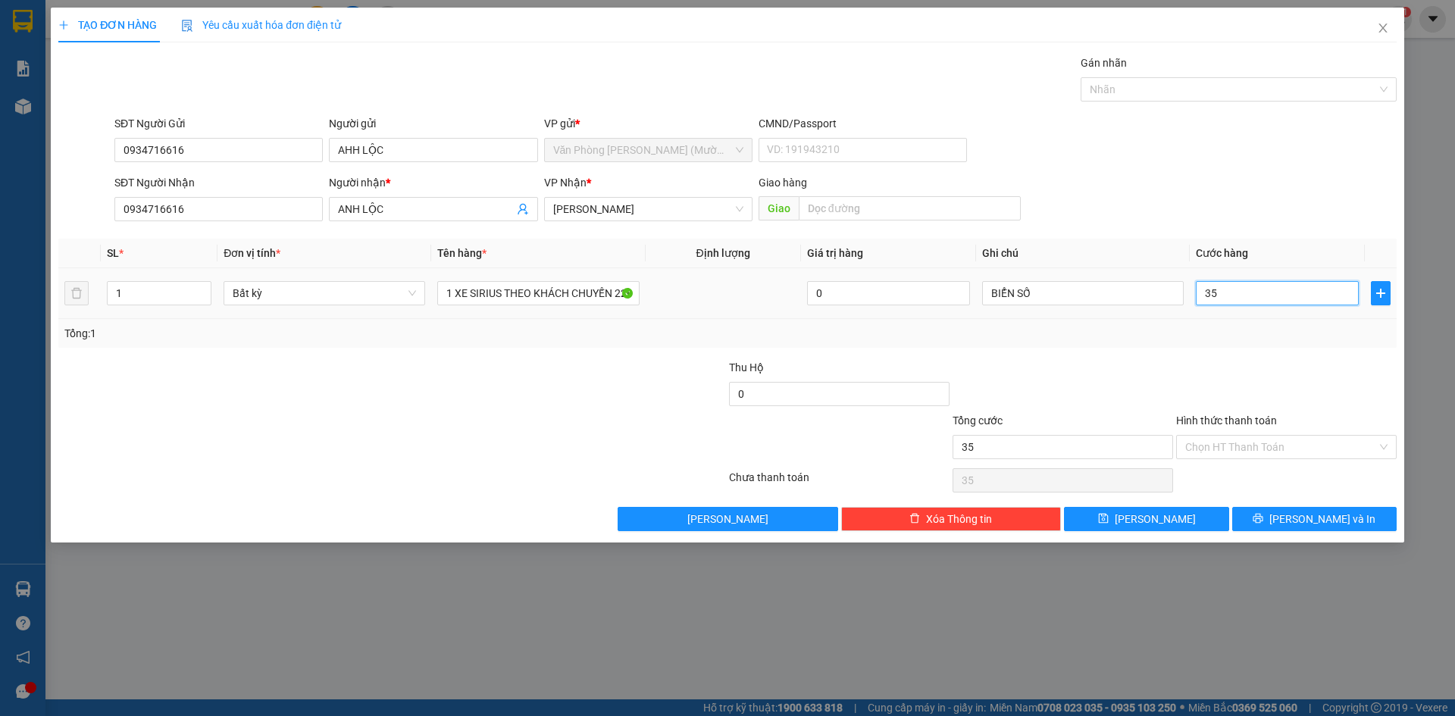
type input "350"
type input "350.000"
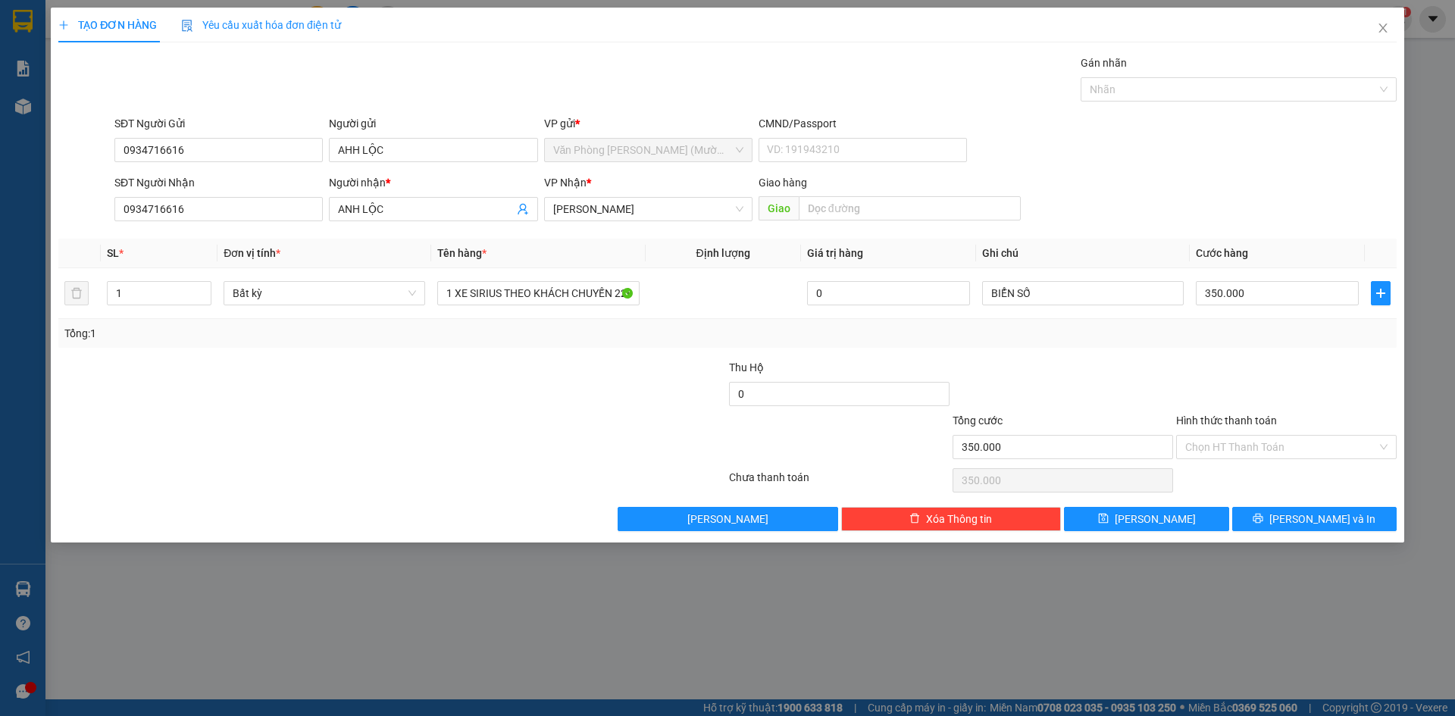
click at [1203, 363] on div at bounding box center [1286, 385] width 224 height 53
click at [1055, 288] on input "BIỂN SỐ" at bounding box center [1083, 293] width 202 height 24
type input "BIỂN SỐ 79287"
click at [1238, 446] on input "Hình thức thanh toán" at bounding box center [1281, 447] width 192 height 23
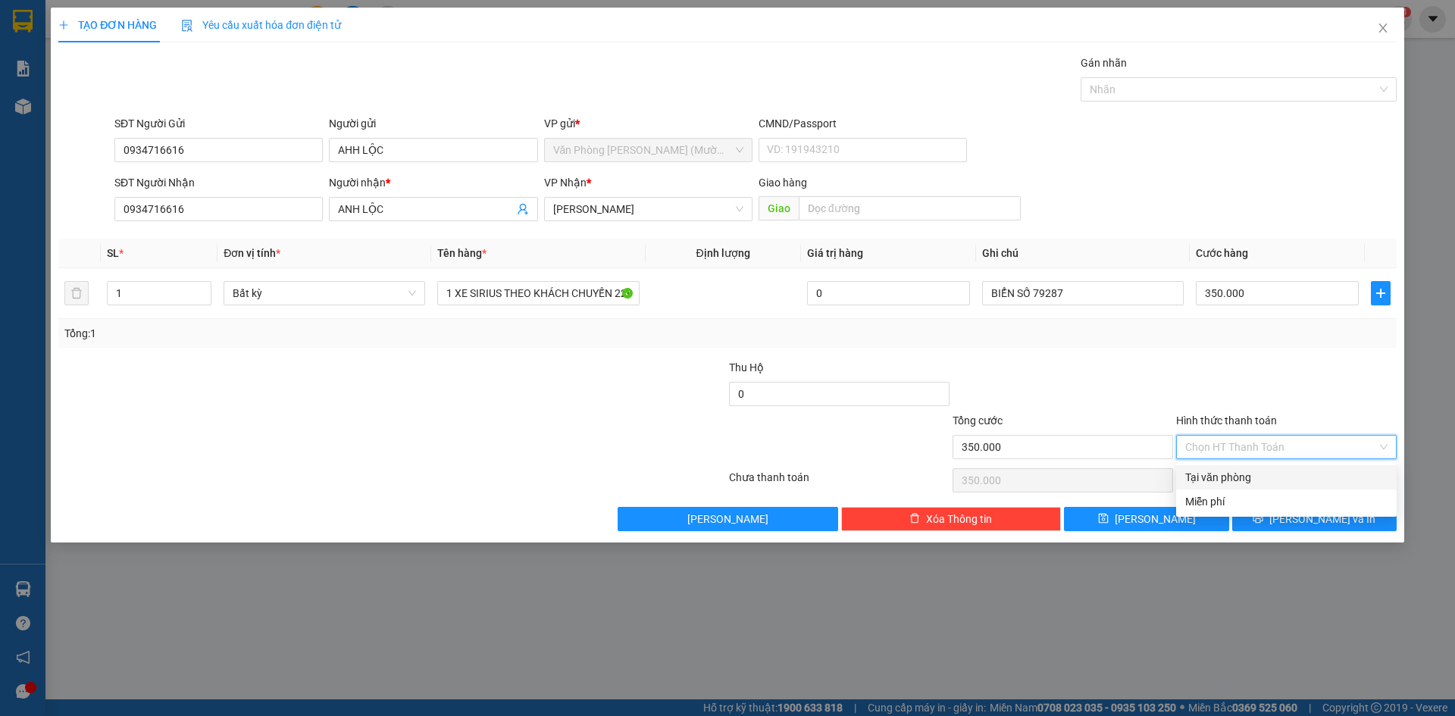
click at [1248, 479] on div "Tại văn phòng" at bounding box center [1286, 477] width 202 height 17
type input "0"
click at [1273, 518] on button "[PERSON_NAME] và In" at bounding box center [1314, 519] width 164 height 24
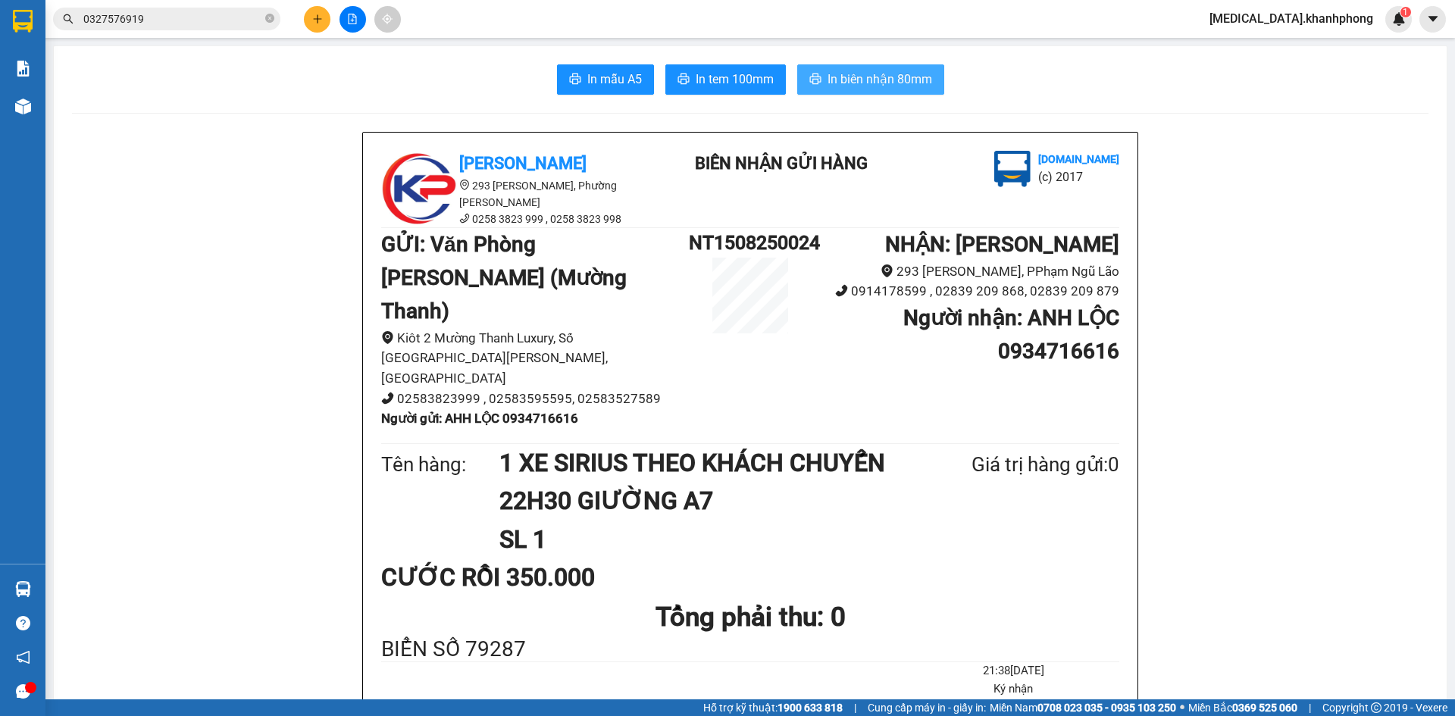
click at [864, 73] on span "In biên nhận 80mm" at bounding box center [879, 79] width 105 height 19
click at [574, 67] on button "In mẫu A5" at bounding box center [605, 79] width 97 height 30
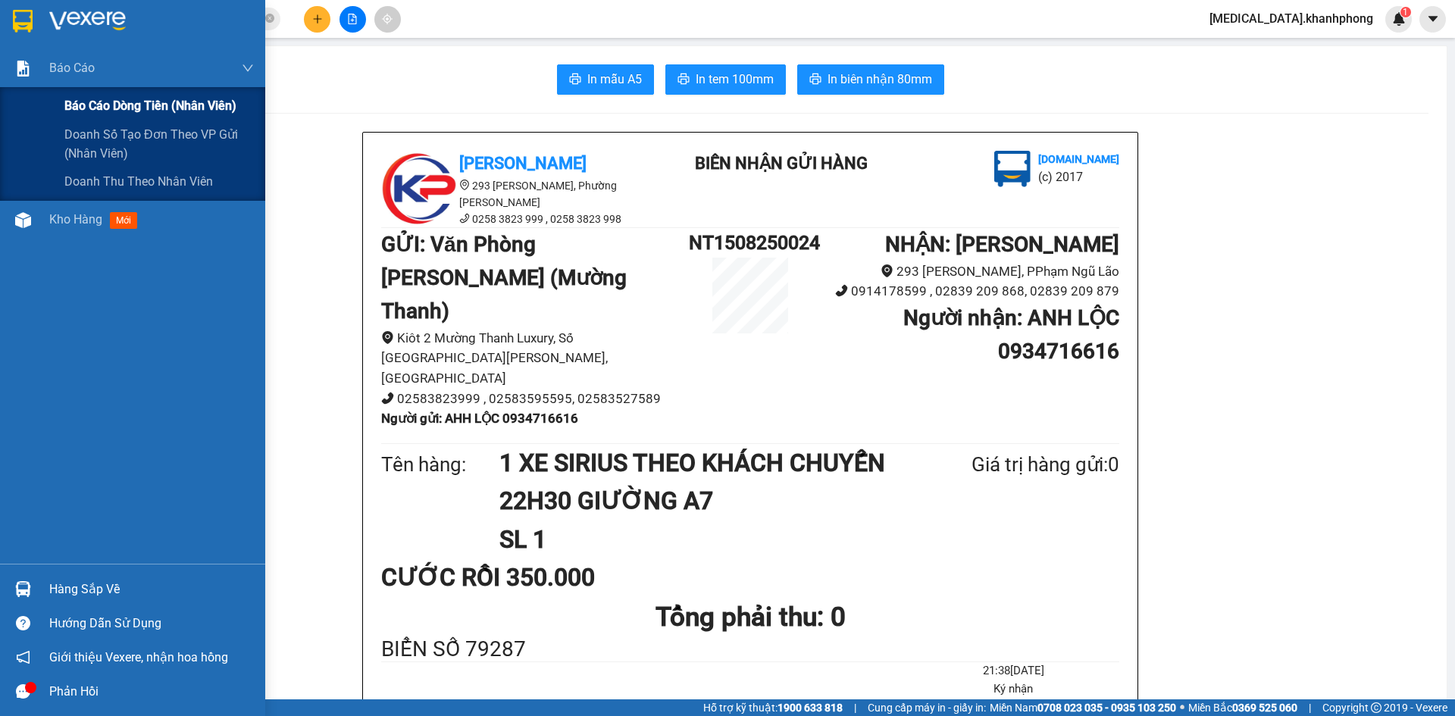
click at [74, 105] on span "Báo cáo dòng tiền (nhân viên)" at bounding box center [150, 105] width 172 height 19
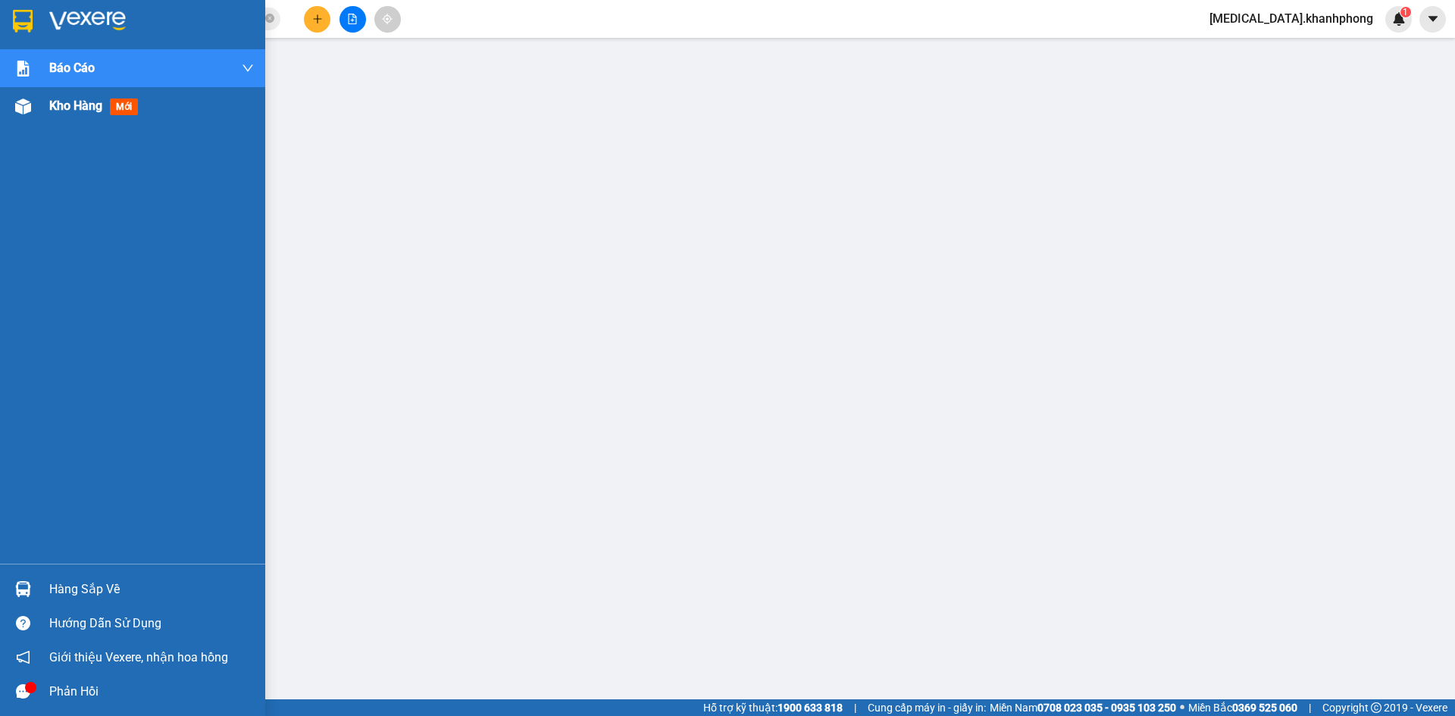
click at [63, 106] on span "Kho hàng" at bounding box center [75, 105] width 53 height 14
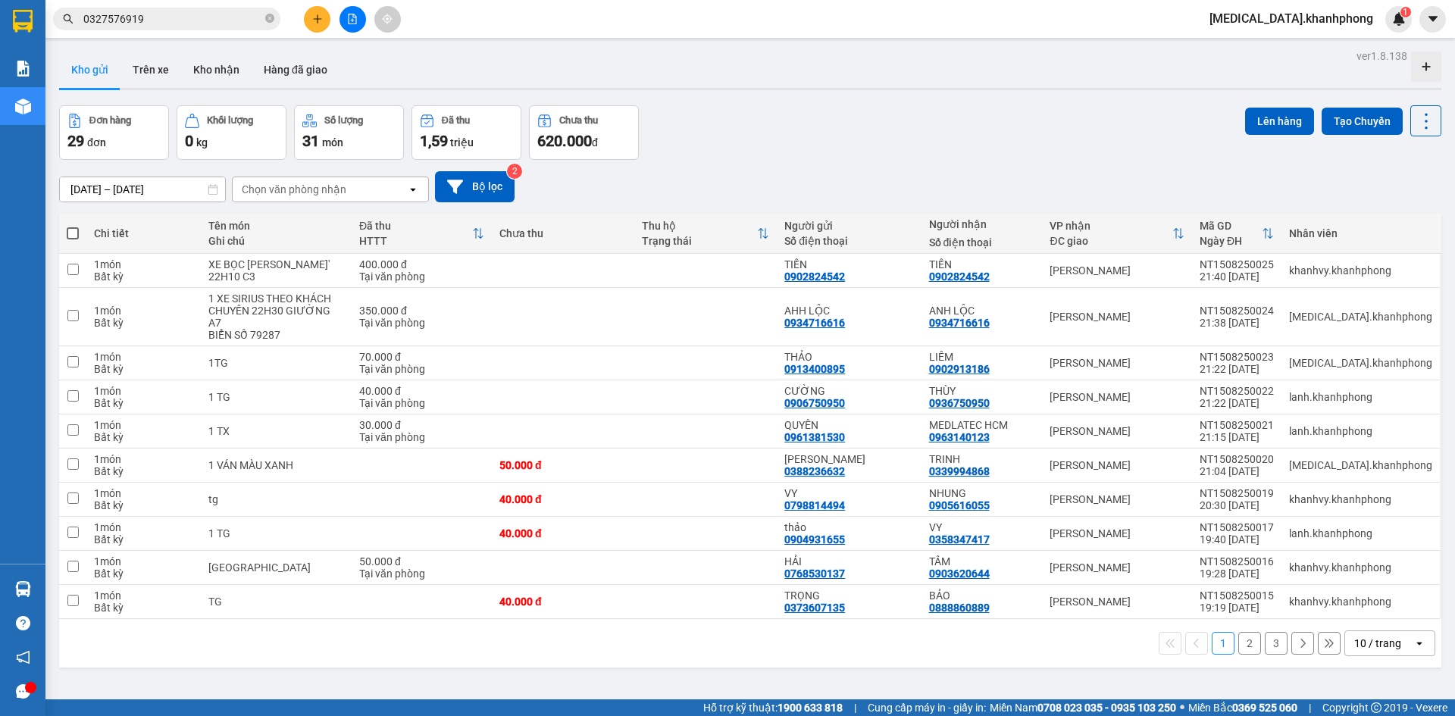
click at [1238, 639] on button "2" at bounding box center [1249, 643] width 23 height 23
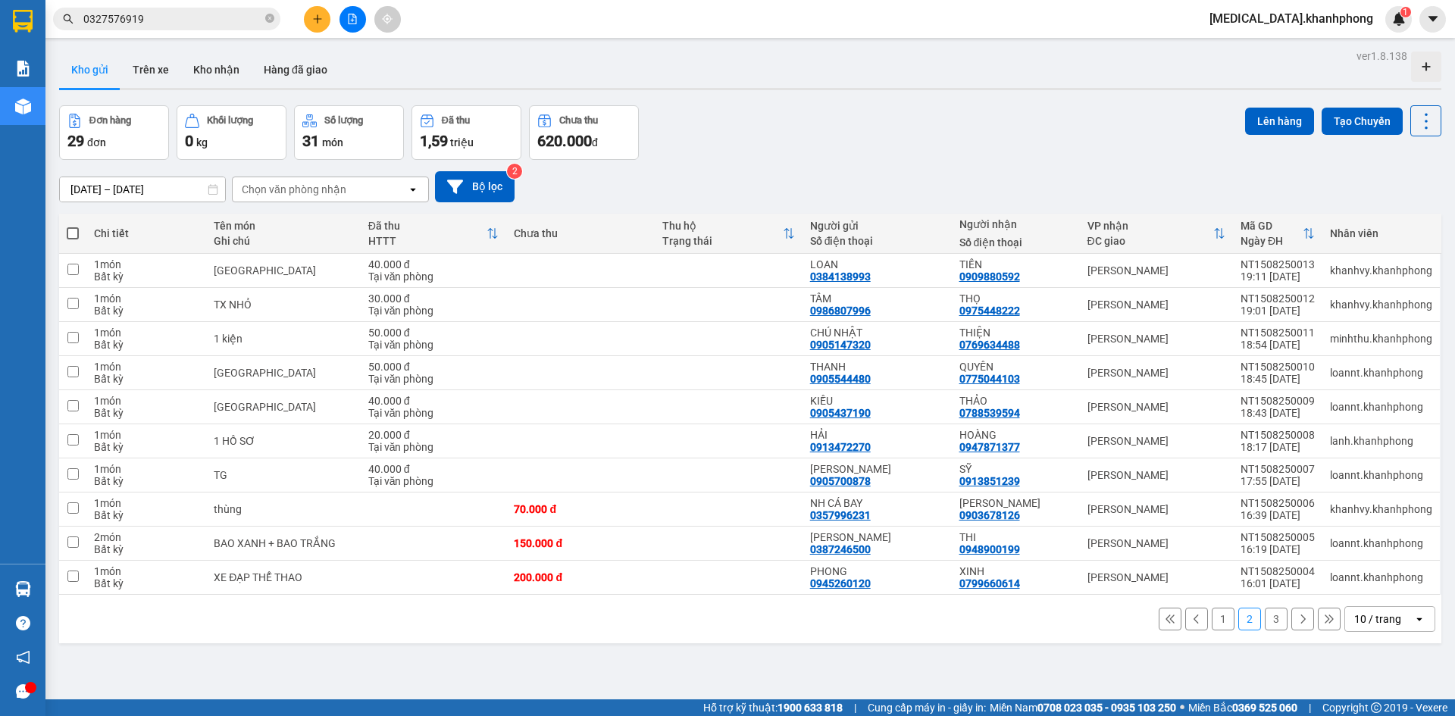
click at [1212, 621] on button "1" at bounding box center [1222, 619] width 23 height 23
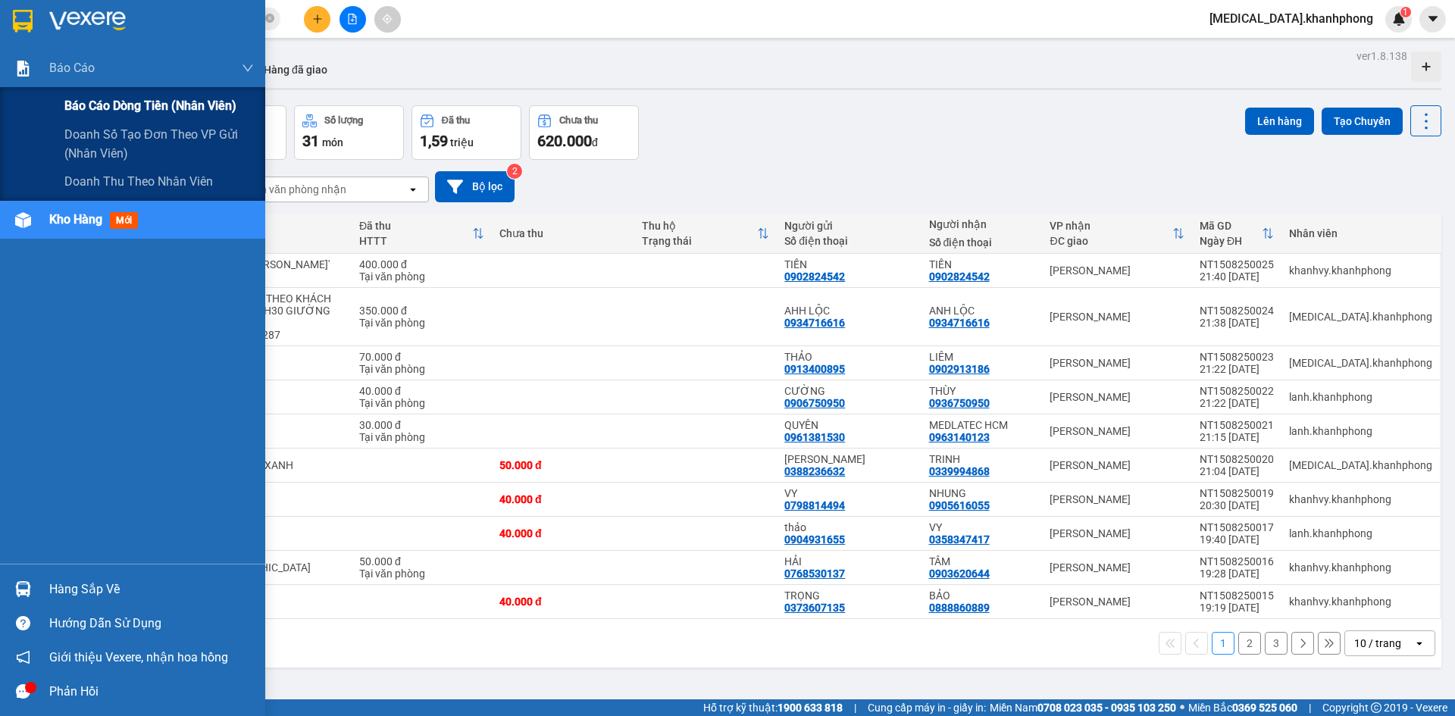
drag, startPoint x: 145, startPoint y: 103, endPoint x: 261, endPoint y: 216, distance: 161.3
click at [145, 104] on span "Báo cáo dòng tiền (nhân viên)" at bounding box center [149, 105] width 170 height 19
